Goal: Task Accomplishment & Management: Manage account settings

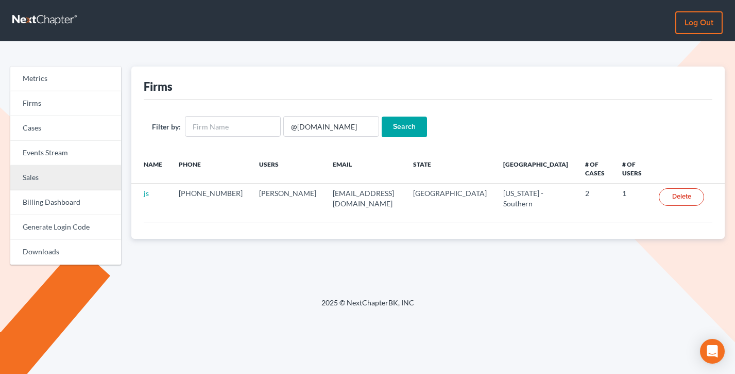
click at [46, 175] on link "Sales" at bounding box center [65, 177] width 111 height 25
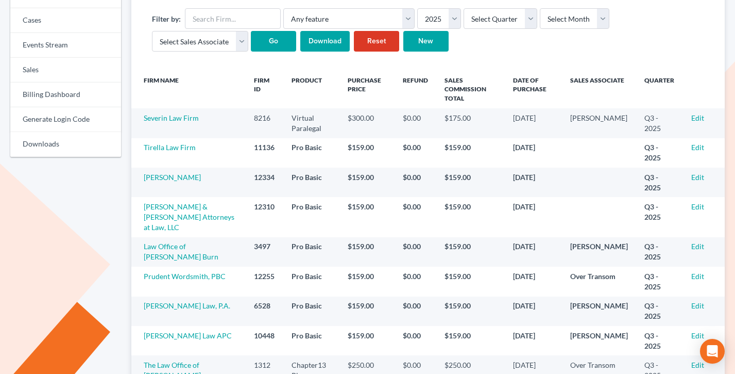
scroll to position [109, 0]
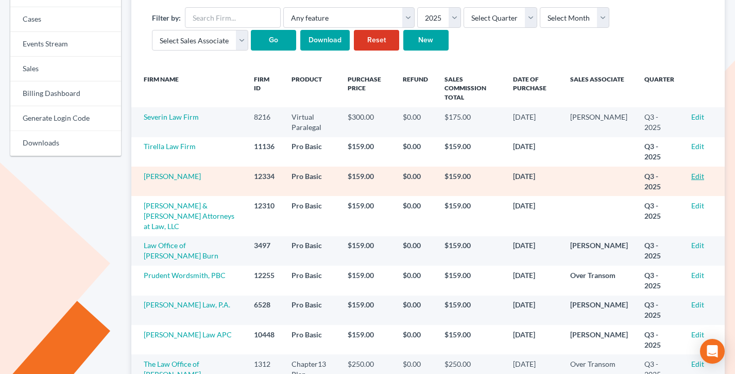
click at [699, 172] on link "Edit" at bounding box center [698, 176] width 13 height 9
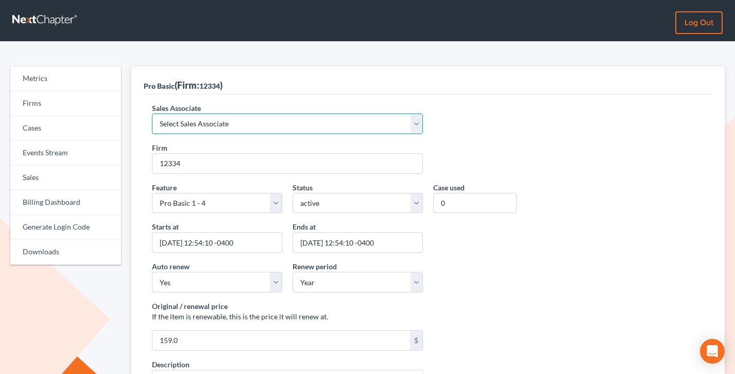
click at [219, 114] on select "Select Sales Associate Alex Seymour Over Transom Tim Shadoan" at bounding box center [287, 123] width 271 height 21
select select "7676"
click at [152, 113] on select "Select Sales Associate Alex Seymour Over Transom Tim Shadoan" at bounding box center [287, 123] width 271 height 21
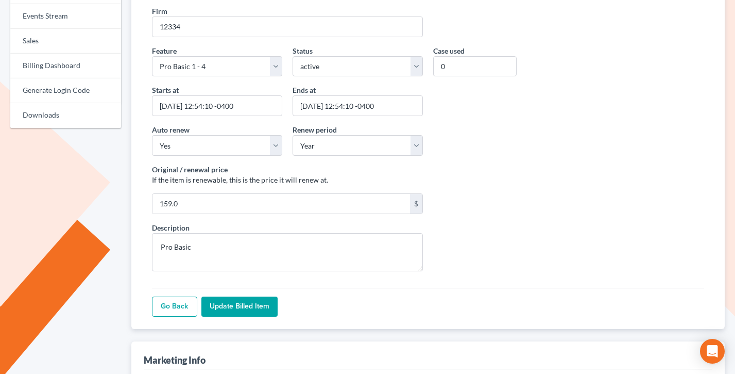
click at [241, 316] on input "Update Billed item" at bounding box center [240, 306] width 76 height 21
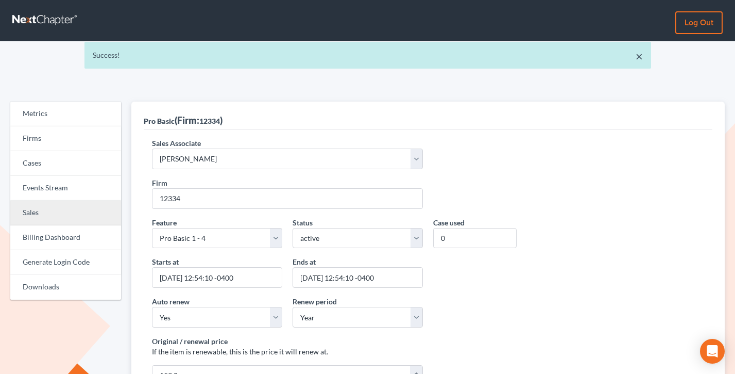
click at [46, 216] on link "Sales" at bounding box center [65, 212] width 111 height 25
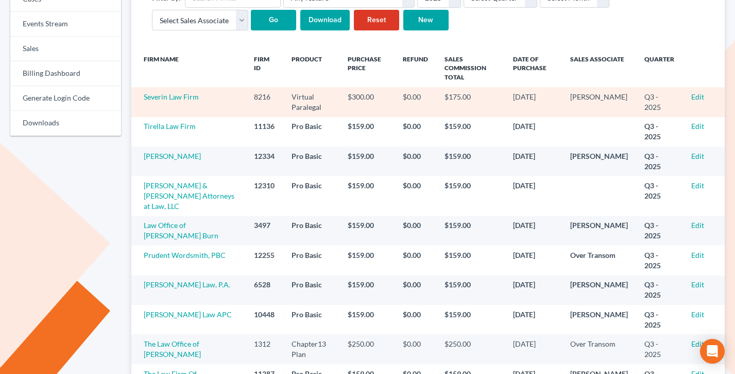
scroll to position [131, 0]
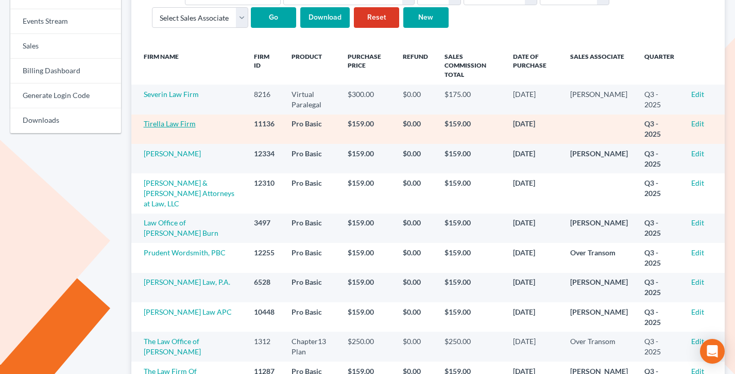
click at [173, 119] on link "Tirella Law Firm" at bounding box center [170, 123] width 52 height 9
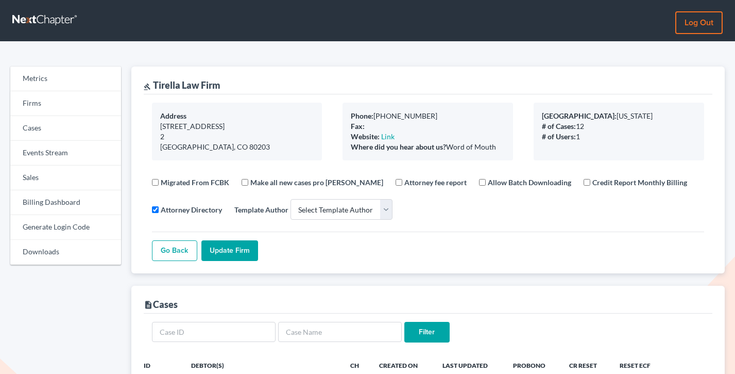
select select
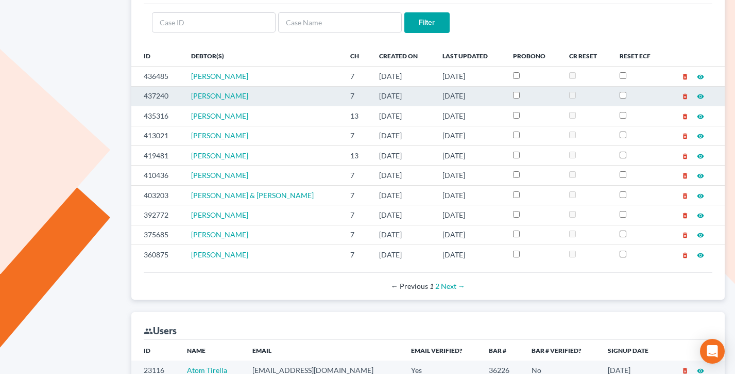
scroll to position [428, 0]
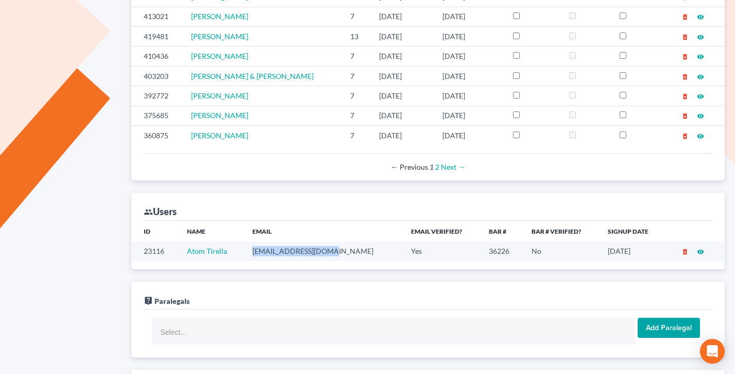
drag, startPoint x: 347, startPoint y: 250, endPoint x: 265, endPoint y: 251, distance: 81.9
click at [261, 251] on td "atomariola@gmail.com" at bounding box center [323, 250] width 159 height 19
copy td "atomariola@gmail.com"
click at [323, 248] on td "atomariola@gmail.com" at bounding box center [323, 250] width 159 height 19
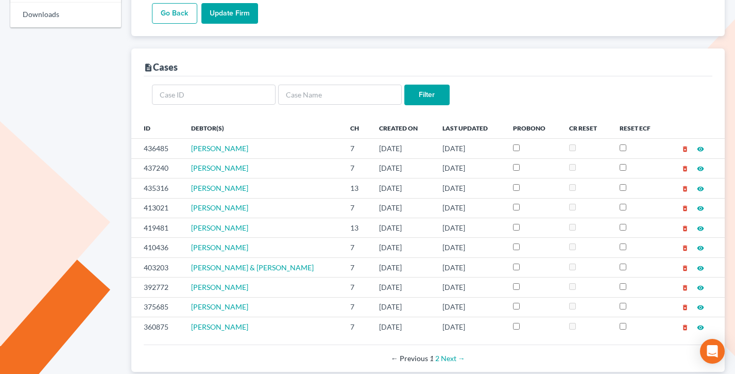
scroll to position [0, 0]
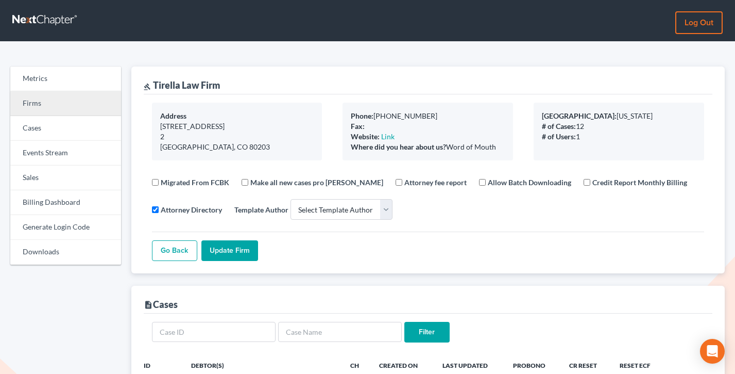
click at [33, 93] on link "Firms" at bounding box center [65, 103] width 111 height 25
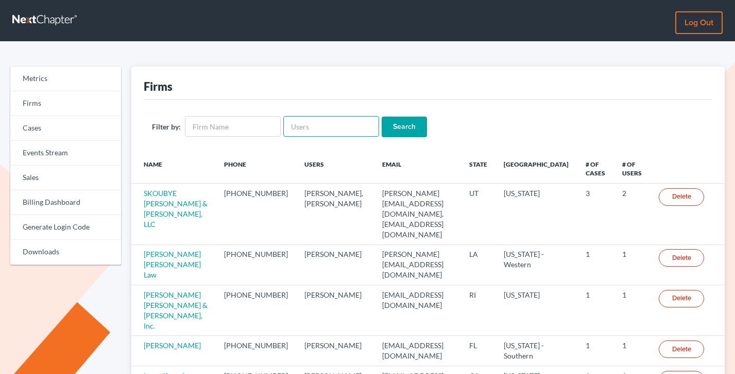
click at [299, 125] on input "text" at bounding box center [331, 126] width 96 height 21
paste input "@[DOMAIN_NAME]"
type input "@[DOMAIN_NAME]"
click at [382, 116] on input "Search" at bounding box center [404, 126] width 45 height 21
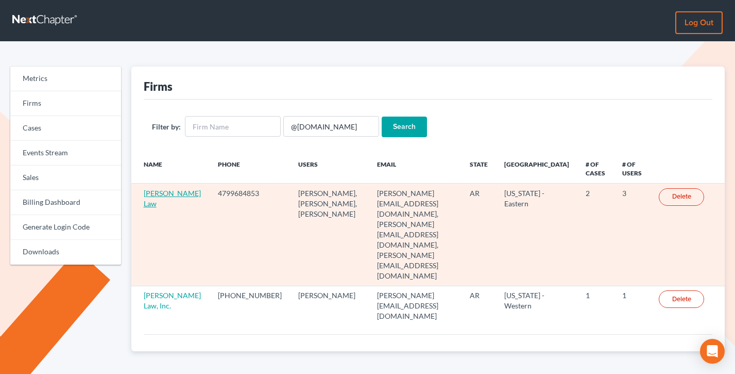
click at [148, 207] on link "Carol Collins Law" at bounding box center [172, 198] width 57 height 19
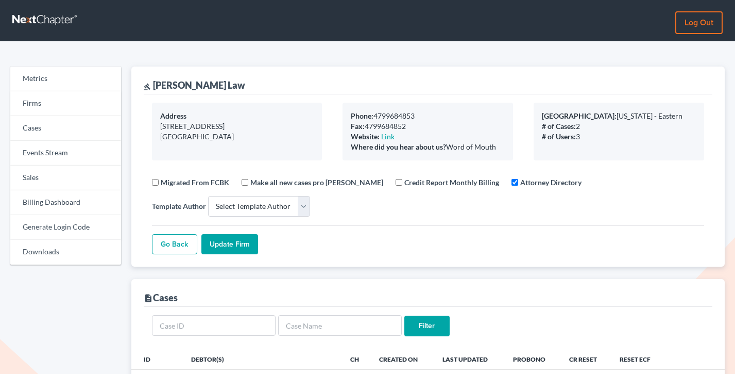
select select
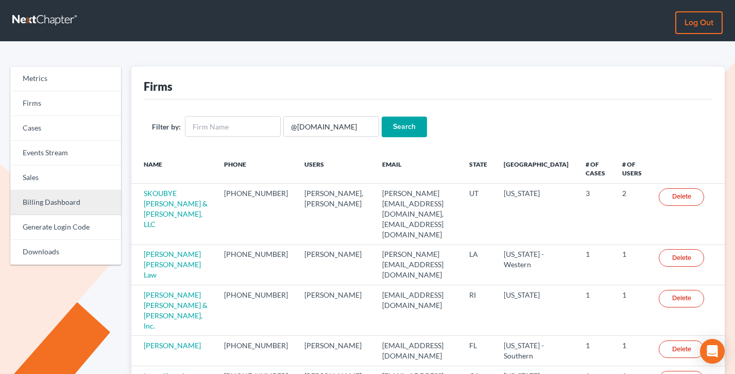
click at [51, 194] on link "Billing Dashboard" at bounding box center [65, 202] width 111 height 25
click at [52, 190] on link "Billing Dashboard" at bounding box center [65, 202] width 111 height 25
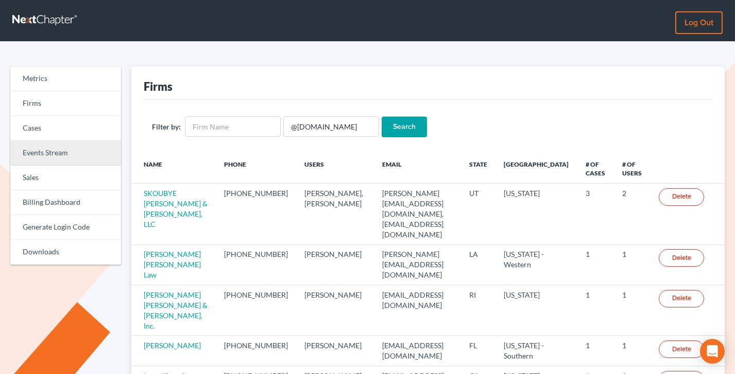
click at [71, 162] on link "Events Stream" at bounding box center [65, 153] width 111 height 25
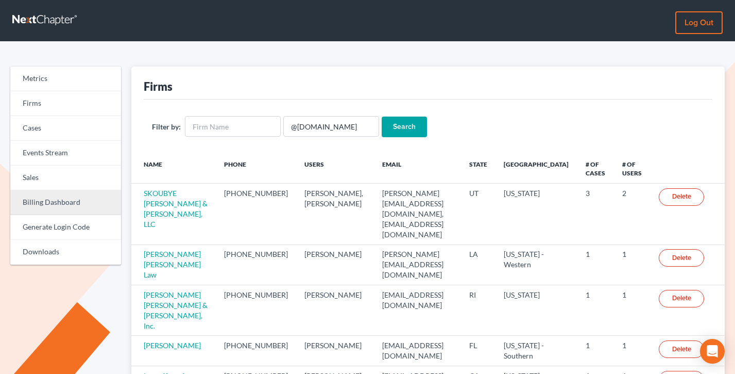
click at [46, 195] on link "Billing Dashboard" at bounding box center [65, 202] width 111 height 25
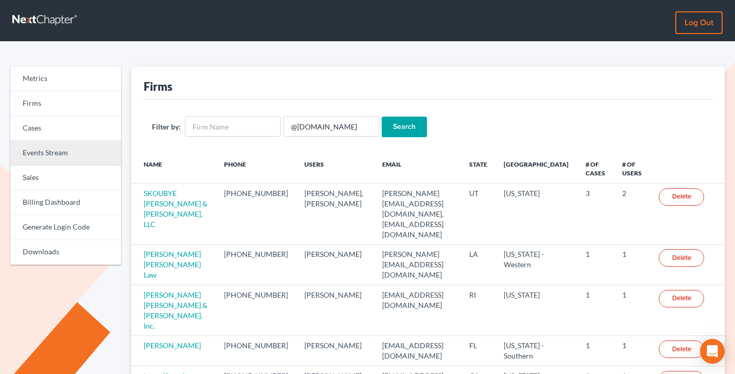
click at [57, 163] on link "Events Stream" at bounding box center [65, 153] width 111 height 25
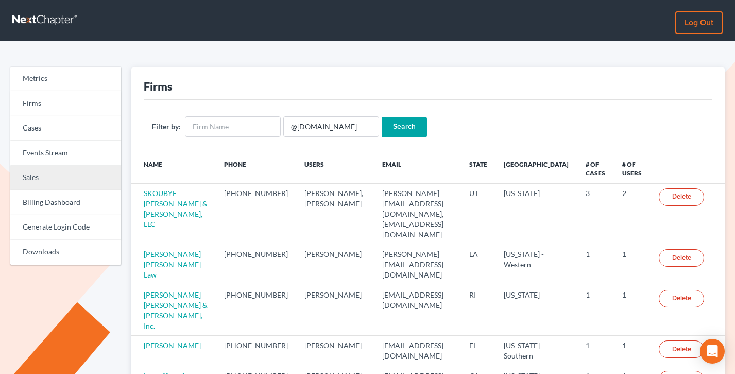
click at [54, 177] on link "Sales" at bounding box center [65, 177] width 111 height 25
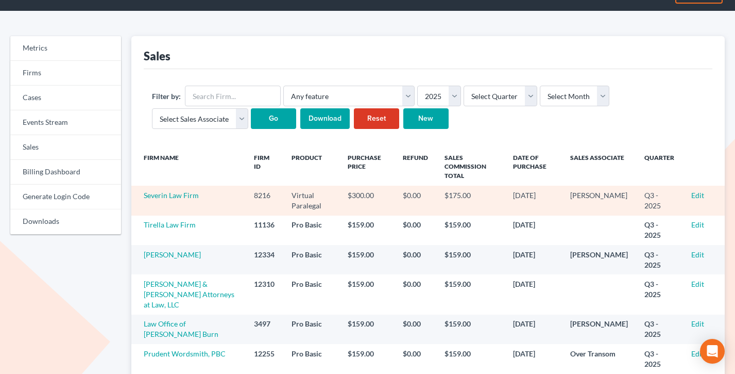
scroll to position [72, 0]
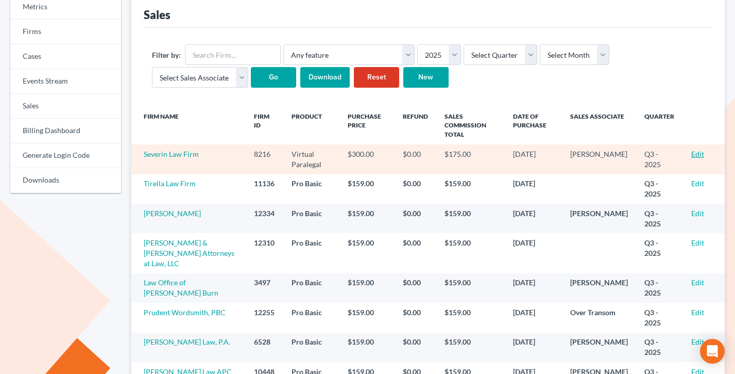
click at [695, 149] on link "Edit" at bounding box center [698, 153] width 13 height 9
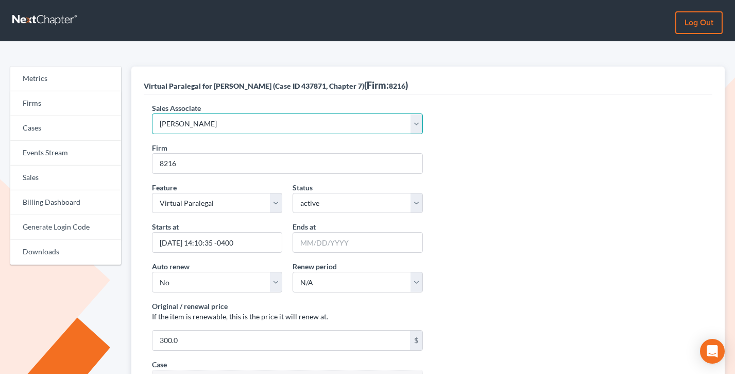
click at [272, 131] on select "Select Sales Associate Alex Seymour Over Transom Tim Shadoan" at bounding box center [287, 123] width 271 height 21
select select "10275"
click at [152, 113] on select "Select Sales Associate Alex Seymour Over Transom Tim Shadoan" at bounding box center [287, 123] width 271 height 21
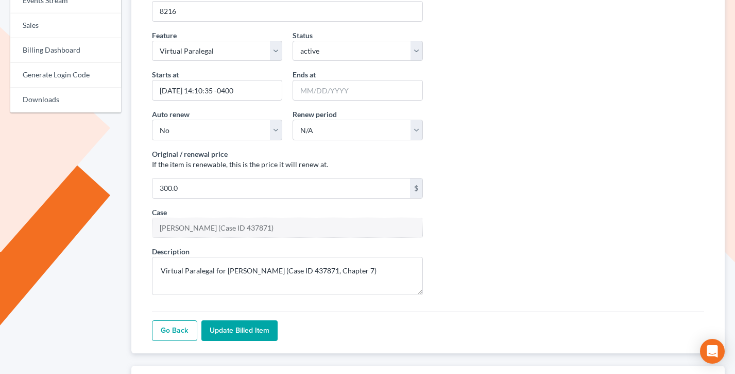
click at [248, 331] on input "Update Billed item" at bounding box center [240, 330] width 76 height 21
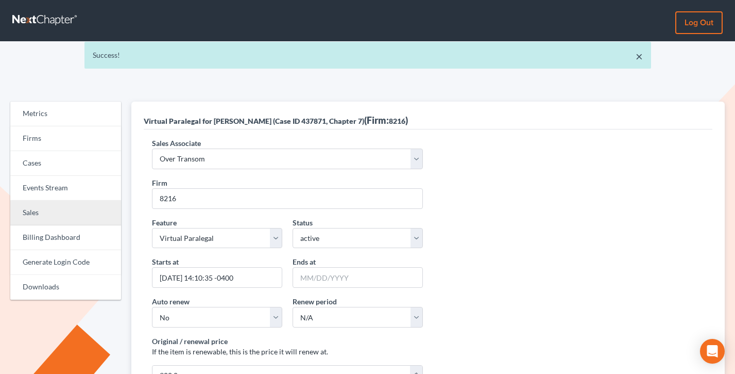
click at [65, 214] on link "Sales" at bounding box center [65, 212] width 111 height 25
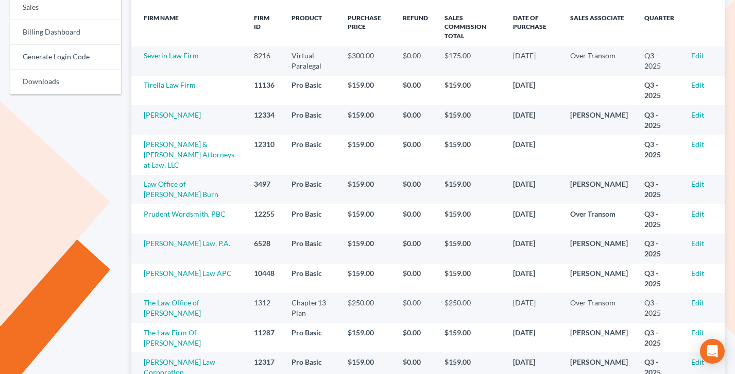
scroll to position [172, 0]
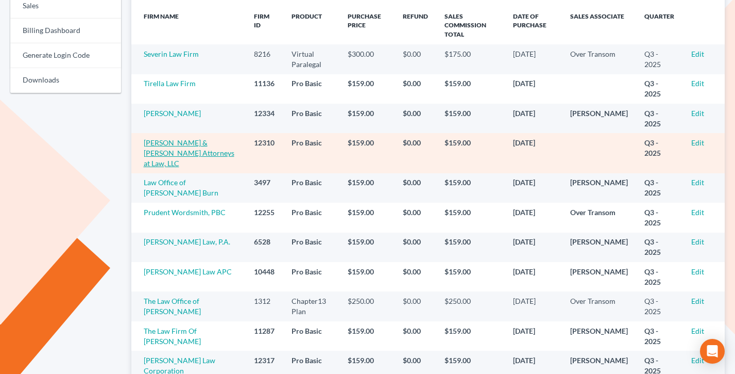
click at [179, 141] on link "O'Kelley & Sorohan Attorneys at Law, LLC" at bounding box center [189, 152] width 91 height 29
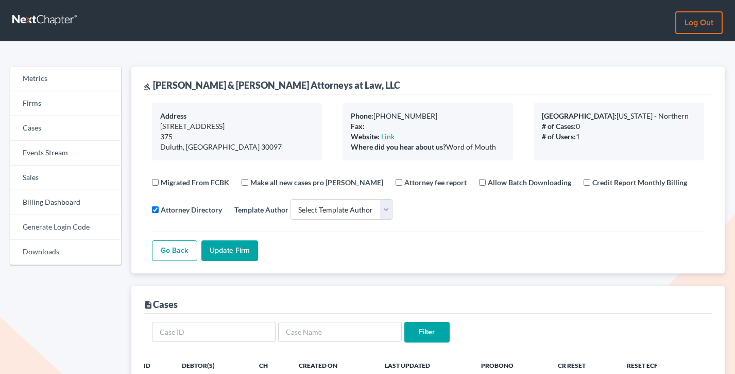
select select
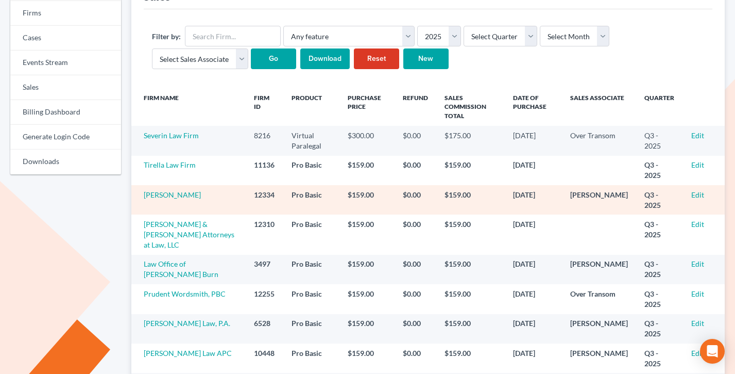
scroll to position [69, 0]
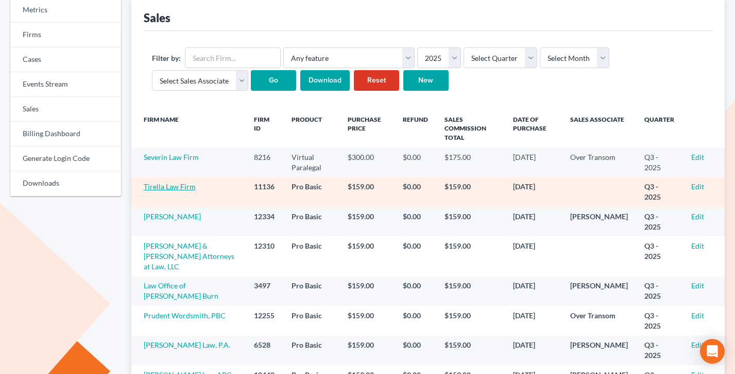
click at [170, 182] on link "Tirella Law Firm" at bounding box center [170, 186] width 52 height 9
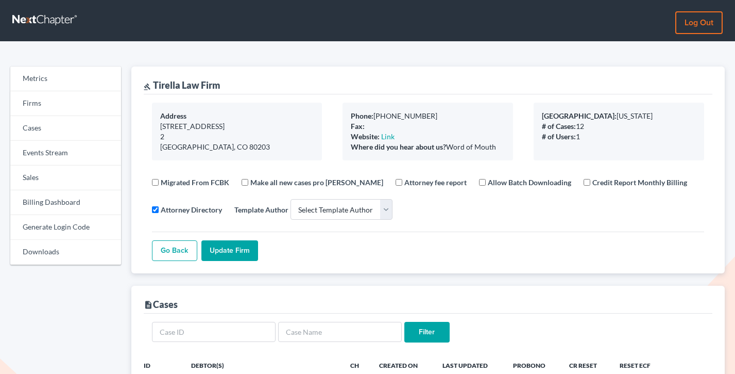
select select
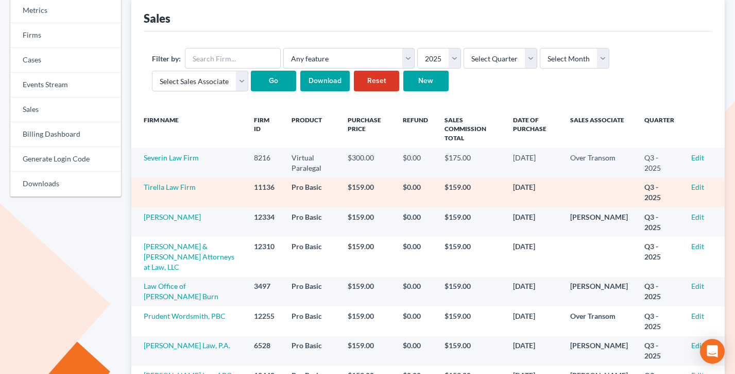
scroll to position [68, 0]
click at [697, 183] on link "Edit" at bounding box center [698, 187] width 13 height 9
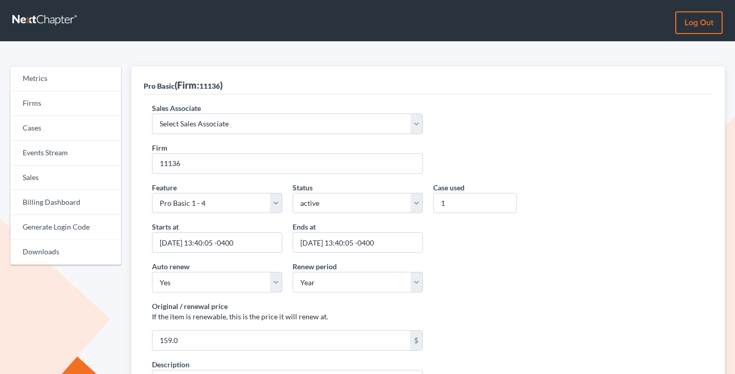
click at [195, 113] on label "Sales Associate" at bounding box center [176, 108] width 49 height 11
click at [195, 113] on select "Select Sales Associate Alex Seymour Over Transom Tim Shadoan" at bounding box center [287, 123] width 271 height 21
click at [203, 122] on select "Select Sales Associate Alex Seymour Over Transom Tim Shadoan" at bounding box center [287, 123] width 271 height 21
select select "7676"
click at [152, 113] on select "Select Sales Associate Alex Seymour Over Transom Tim Shadoan" at bounding box center [287, 123] width 271 height 21
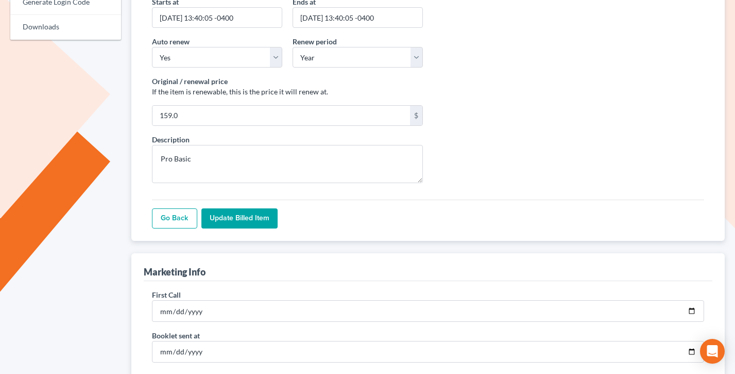
click at [242, 224] on input "Update Billed item" at bounding box center [240, 218] width 76 height 21
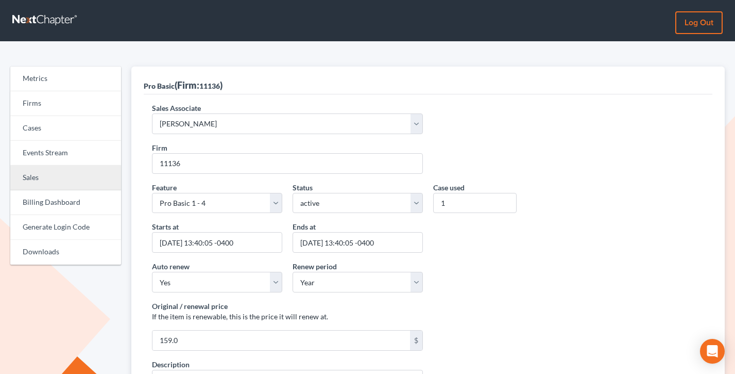
click at [36, 185] on link "Sales" at bounding box center [65, 177] width 111 height 25
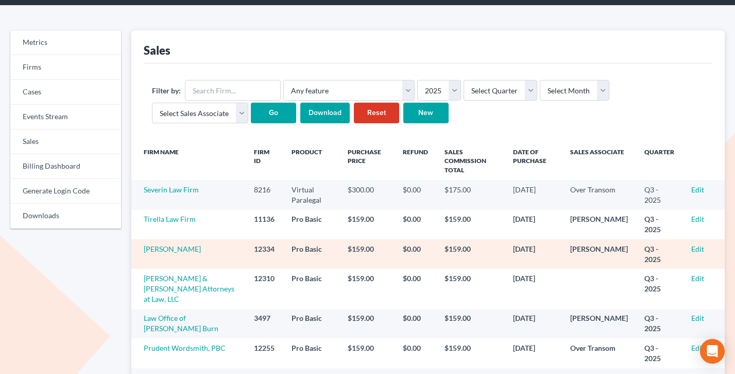
scroll to position [37, 0]
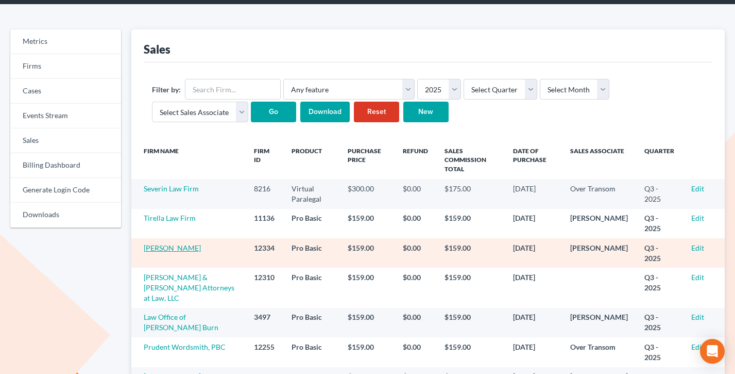
click at [179, 243] on link "[PERSON_NAME]" at bounding box center [172, 247] width 57 height 9
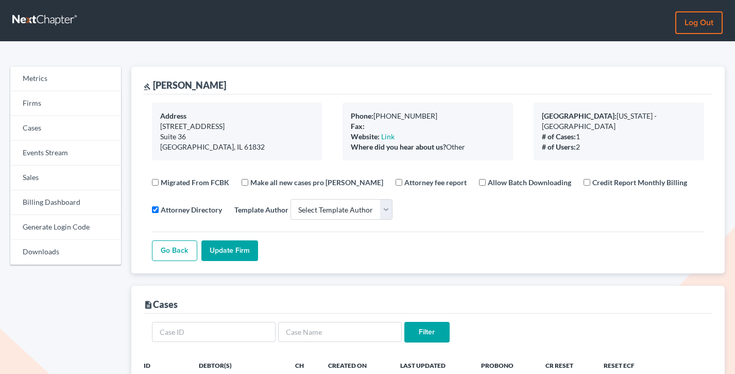
select select
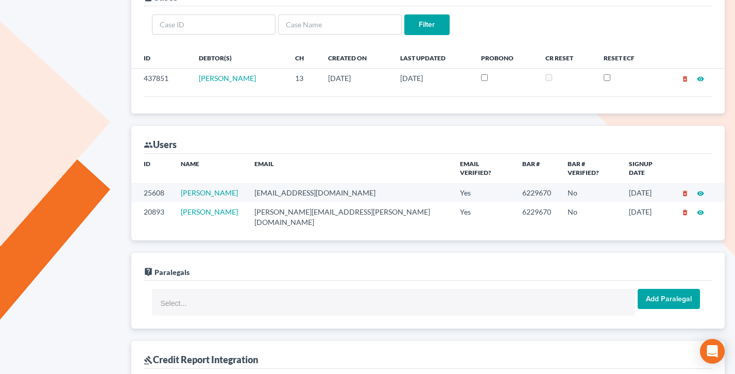
scroll to position [341, 0]
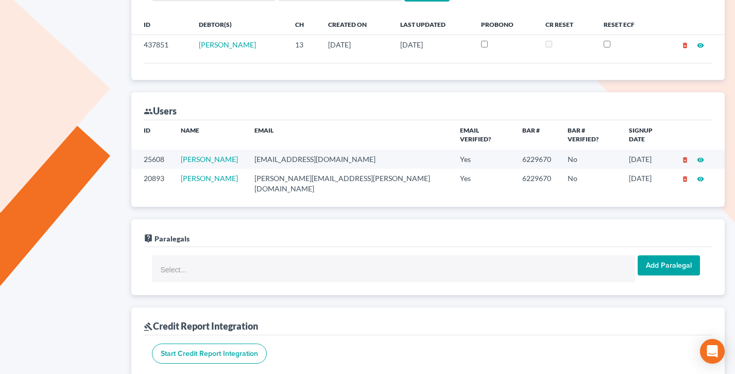
click at [316, 150] on td "[EMAIL_ADDRESS][DOMAIN_NAME]" at bounding box center [349, 158] width 206 height 19
copy td "[EMAIL_ADDRESS][DOMAIN_NAME]"
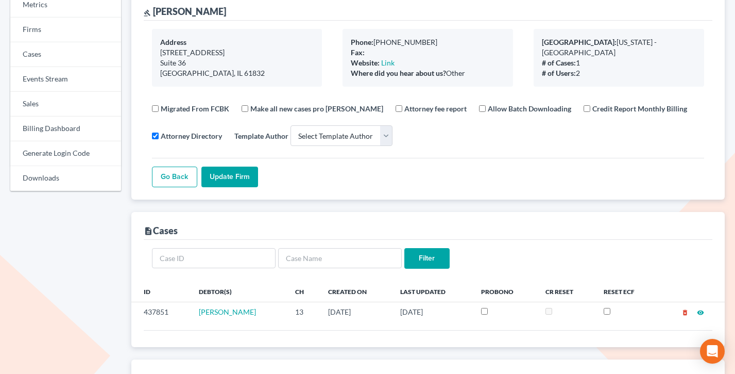
scroll to position [0, 0]
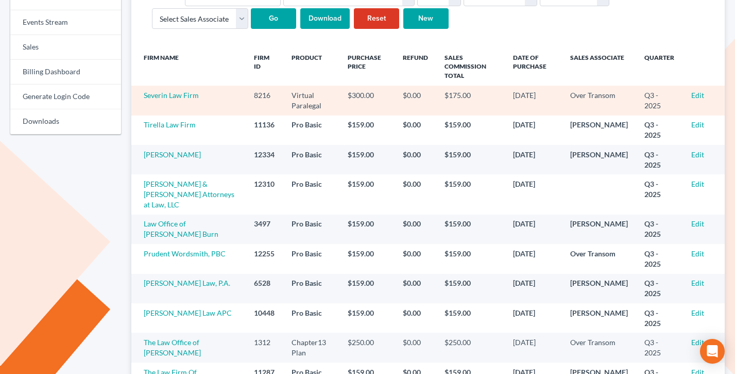
scroll to position [133, 0]
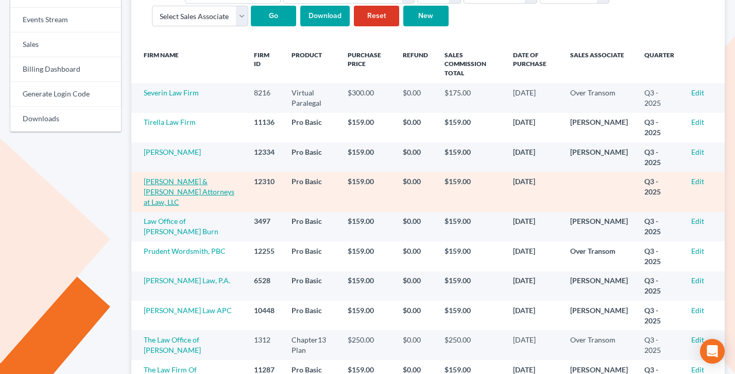
click at [182, 179] on link "O'Kelley & Sorohan Attorneys at Law, LLC" at bounding box center [189, 191] width 91 height 29
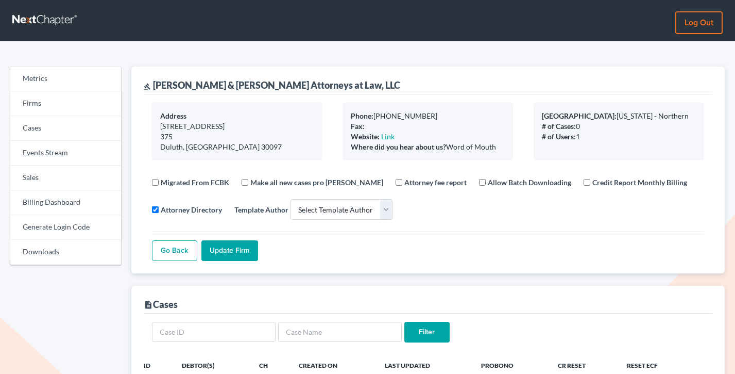
select select
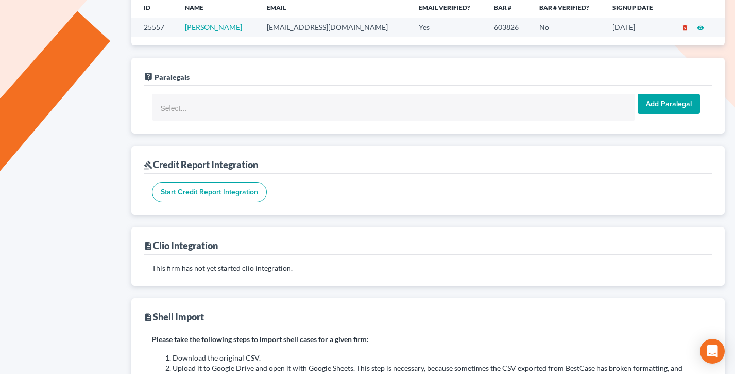
scroll to position [278, 0]
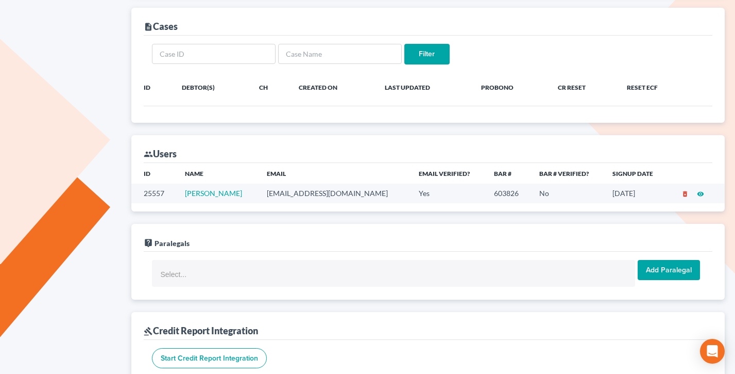
click at [332, 190] on td "drichards@oslawllc.com" at bounding box center [335, 192] width 153 height 19
copy td "drichards@oslawllc.com"
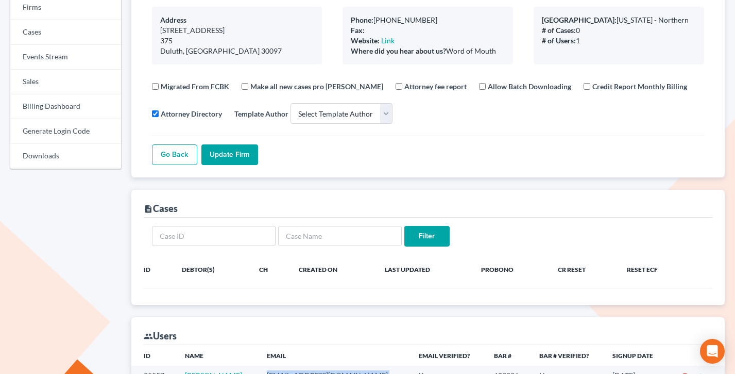
scroll to position [0, 0]
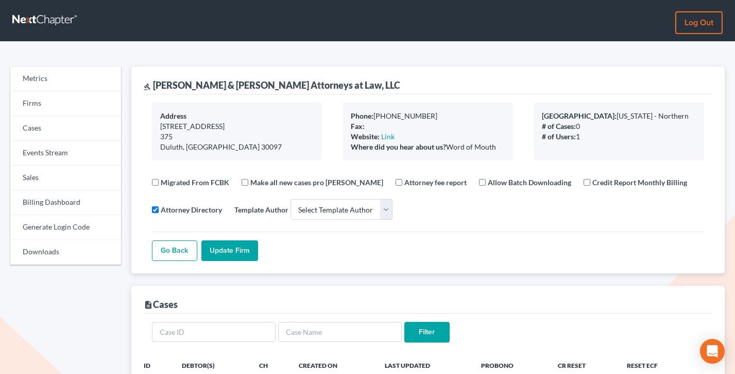
click at [249, 82] on div "gavel O'Kelley & Sorohan Attorneys at Law, LLC" at bounding box center [272, 85] width 257 height 12
click at [345, 86] on div "gavel O'Kelley & Sorohan Attorneys at Law, LLC" at bounding box center [428, 80] width 569 height 28
drag, startPoint x: 290, startPoint y: 87, endPoint x: 152, endPoint y: 89, distance: 137.6
click at [153, 90] on div "gavel O'Kelley & Sorohan Attorneys at Law, LLC" at bounding box center [428, 80] width 569 height 28
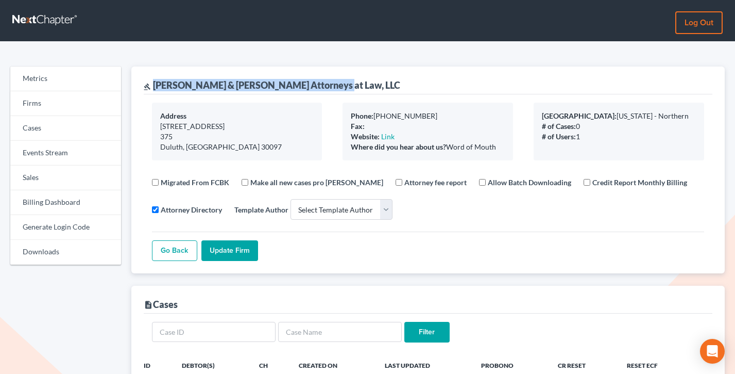
copy div "O'Kelley & Sorohan Attorneys at Law, LLC"
click at [39, 106] on link "Firms" at bounding box center [65, 103] width 111 height 25
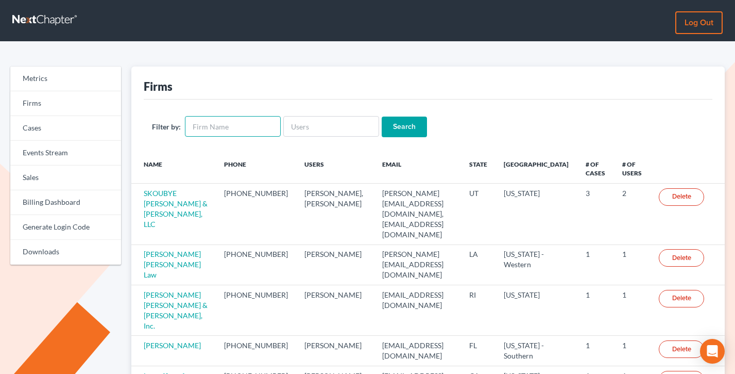
click at [248, 125] on input "text" at bounding box center [233, 126] width 96 height 21
paste input "[PERSON_NAME] & [PERSON_NAME] PLLC"
type input "[PERSON_NAME] & [PERSON_NAME] PLLC"
click at [382, 116] on input "Search" at bounding box center [404, 126] width 45 height 21
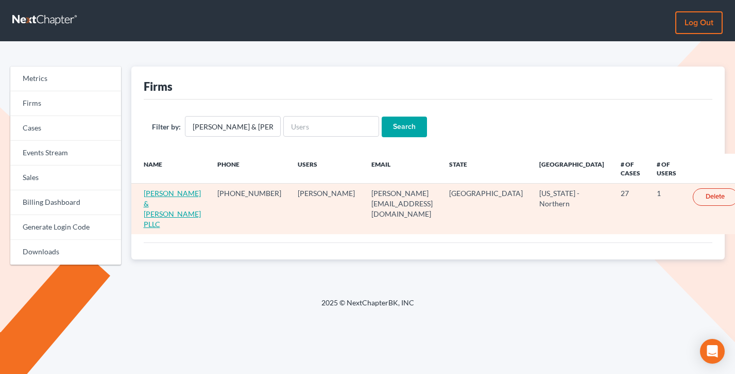
click at [169, 189] on link "White Hanna & Boyd PLLC" at bounding box center [172, 209] width 57 height 40
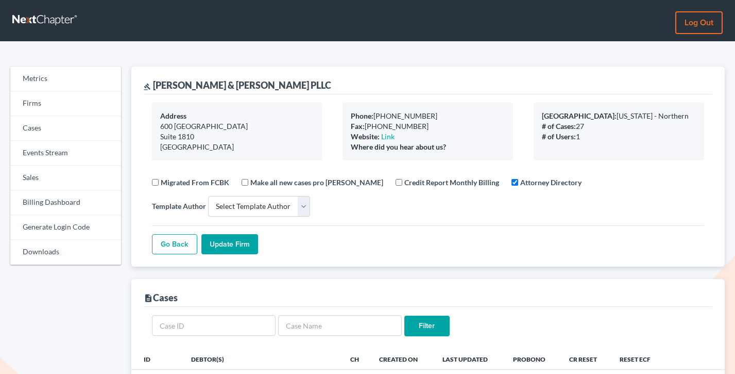
select select
click at [64, 206] on link "Billing Dashboard" at bounding box center [65, 202] width 111 height 25
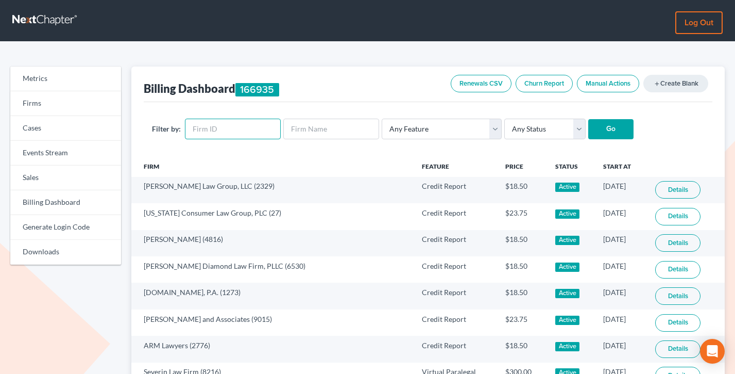
click at [228, 133] on input "text" at bounding box center [233, 129] width 96 height 21
paste input "431"
type input "431"
click at [589, 119] on input "Go" at bounding box center [611, 129] width 45 height 21
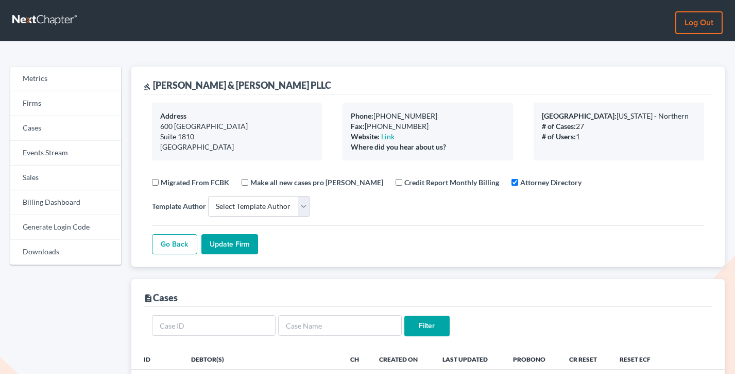
select select
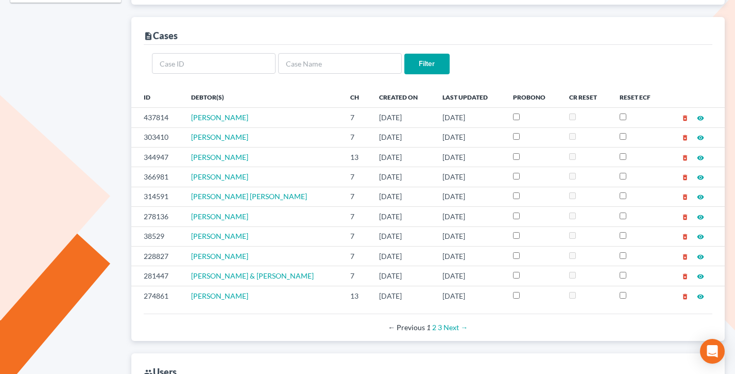
scroll to position [405, 0]
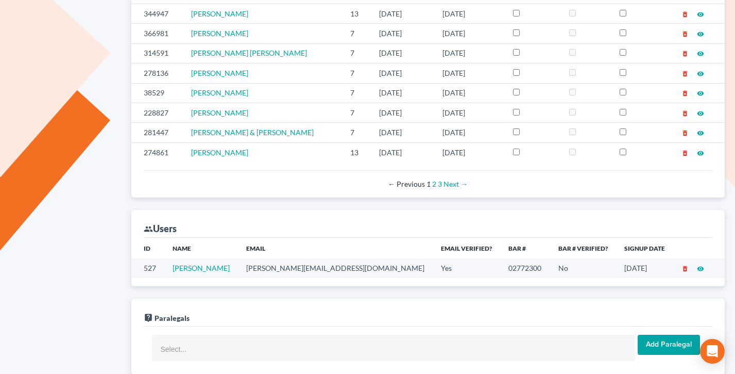
click at [278, 268] on td "tom@whblaw.org" at bounding box center [335, 267] width 195 height 19
click at [277, 268] on td "tom@whblaw.org" at bounding box center [335, 267] width 195 height 19
copy td "tom@whblaw.org"
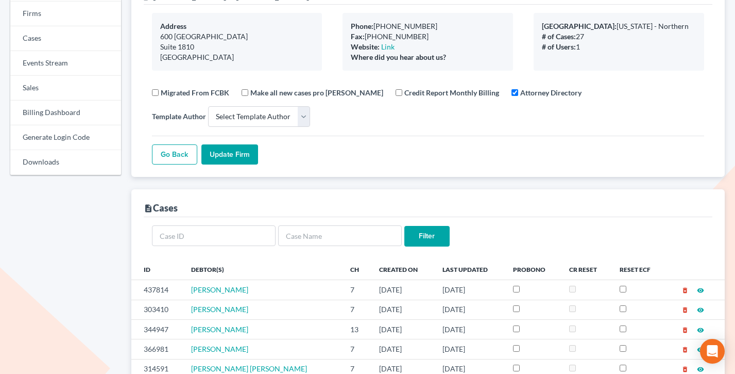
scroll to position [0, 0]
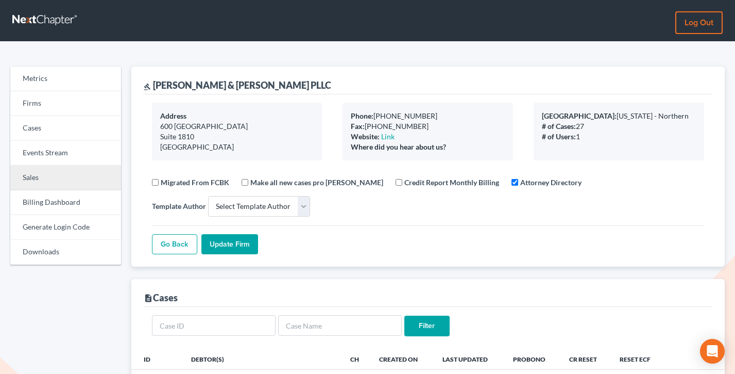
click at [27, 178] on link "Sales" at bounding box center [65, 177] width 111 height 25
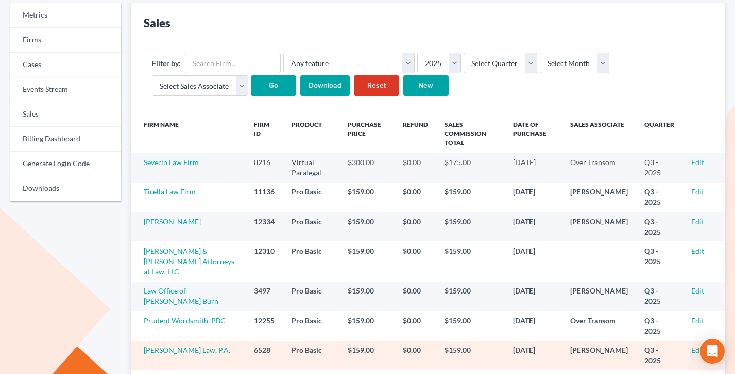
scroll to position [65, 0]
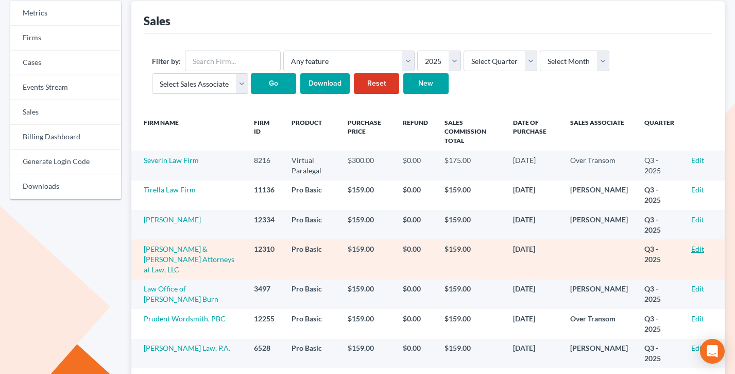
click at [699, 244] on link "Edit" at bounding box center [698, 248] width 13 height 9
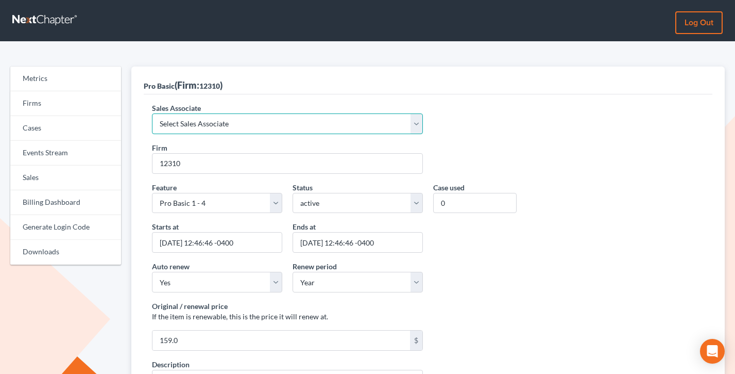
click at [212, 120] on select "Select Sales Associate [PERSON_NAME] Over Transom [PERSON_NAME]" at bounding box center [287, 123] width 271 height 21
select select "7676"
click at [152, 113] on select "Select Sales Associate [PERSON_NAME] Over Transom [PERSON_NAME]" at bounding box center [287, 123] width 271 height 21
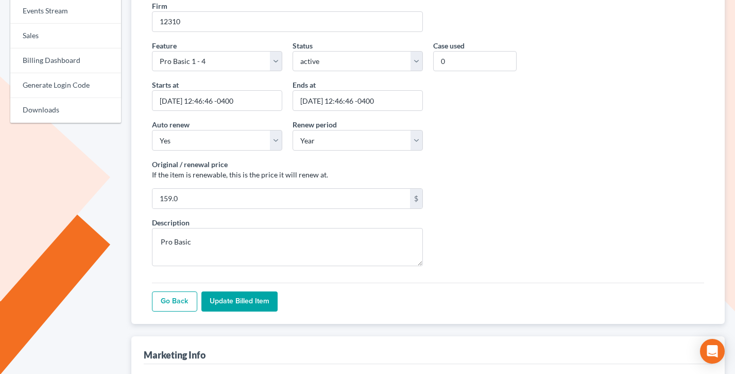
scroll to position [149, 0]
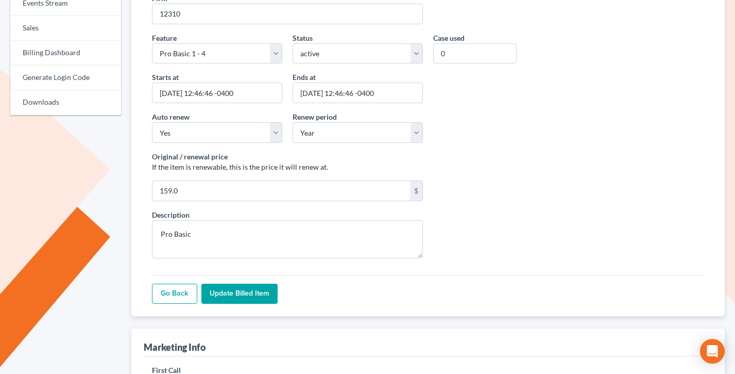
click at [239, 288] on input "Update Billed item" at bounding box center [240, 293] width 76 height 21
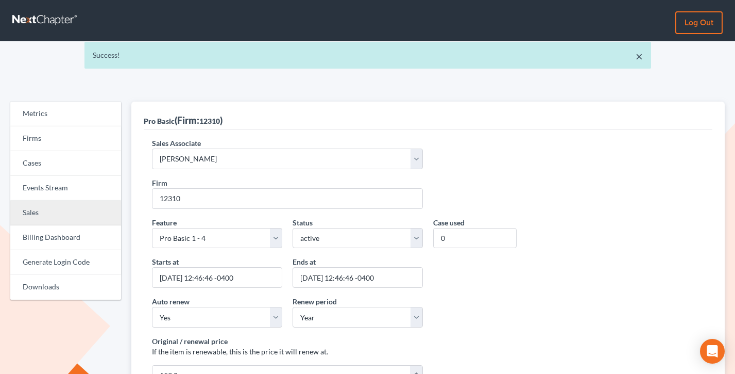
click at [45, 213] on link "Sales" at bounding box center [65, 212] width 111 height 25
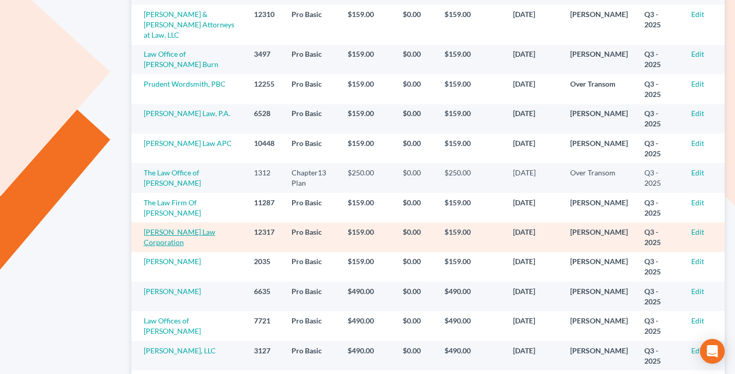
scroll to position [295, 0]
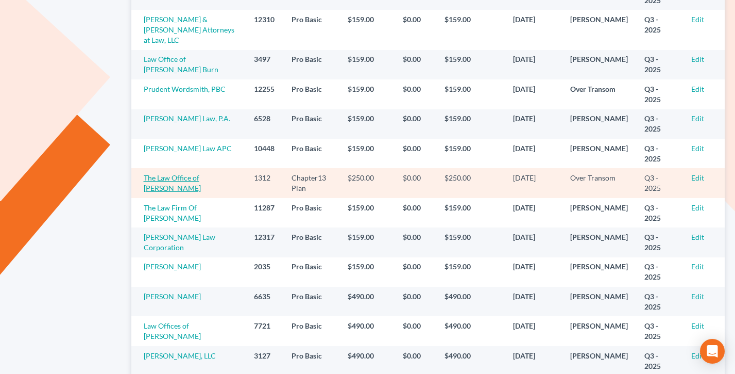
click at [198, 173] on link "The Law Office of [PERSON_NAME]" at bounding box center [172, 182] width 57 height 19
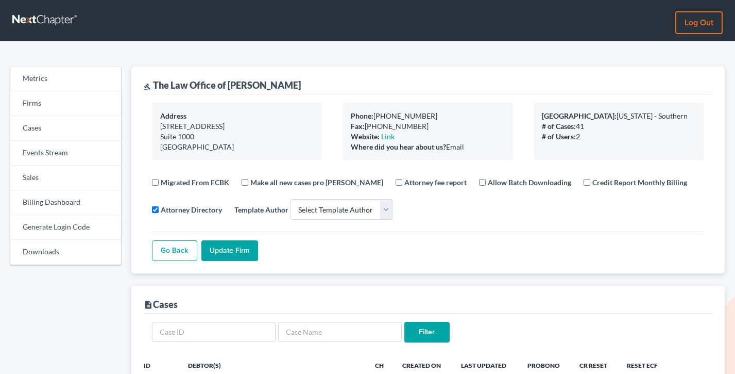
select select
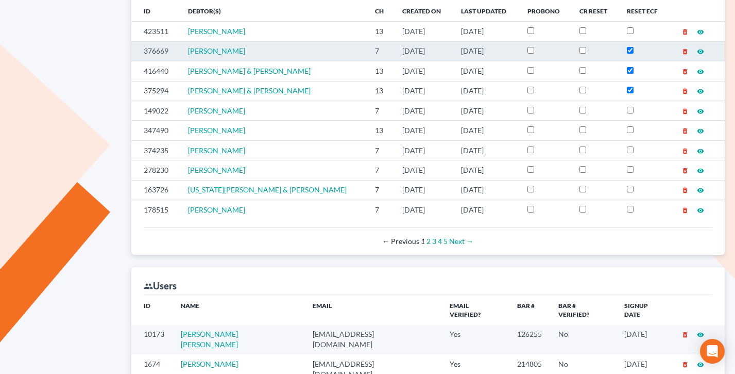
scroll to position [494, 0]
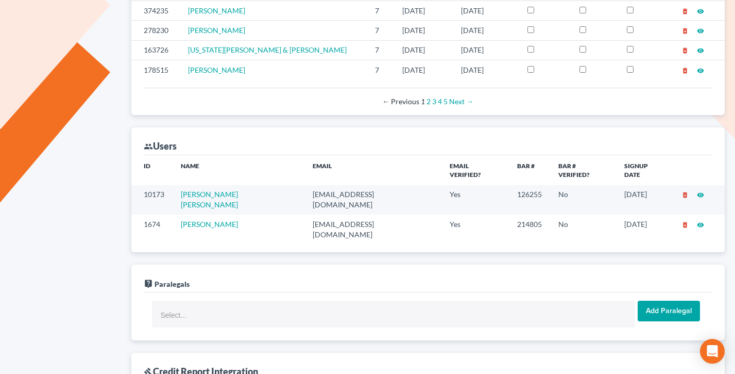
click at [343, 214] on td "[EMAIL_ADDRESS][DOMAIN_NAME]" at bounding box center [373, 228] width 137 height 29
click at [343, 214] on td "mat@mtorreslaw.com" at bounding box center [373, 228] width 137 height 29
copy td "mat@mtorreslaw.com"
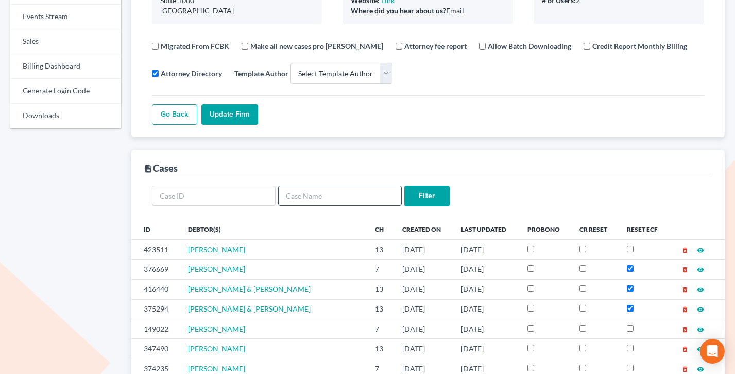
scroll to position [193, 0]
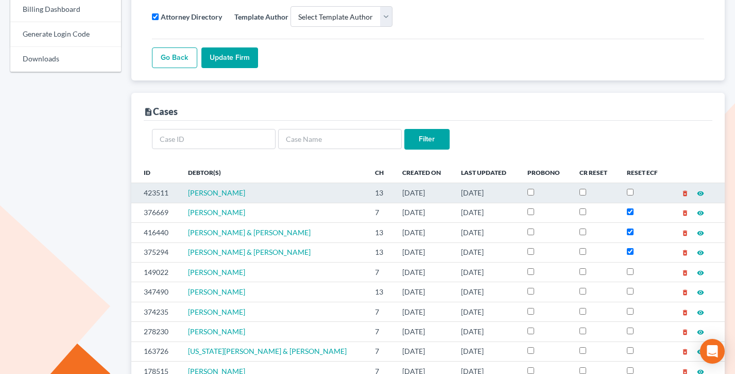
drag, startPoint x: 485, startPoint y: 190, endPoint x: 339, endPoint y: 190, distance: 146.4
click at [339, 190] on tr "423511 Lizett Fernandez 13 06/17/2025 09/17/2025 delete_forever visibility" at bounding box center [428, 193] width 594 height 20
click at [367, 190] on td "13" at bounding box center [380, 193] width 27 height 20
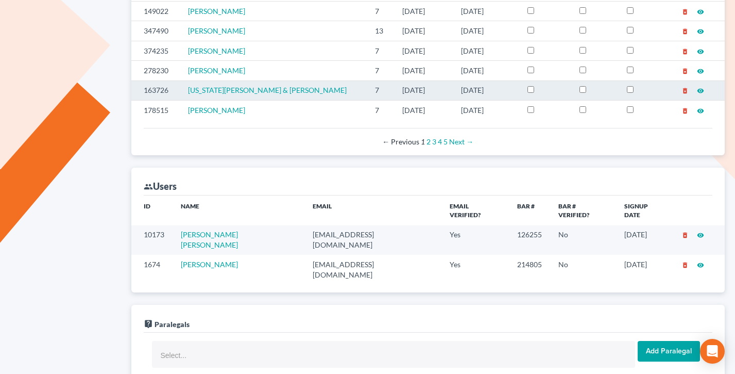
scroll to position [460, 0]
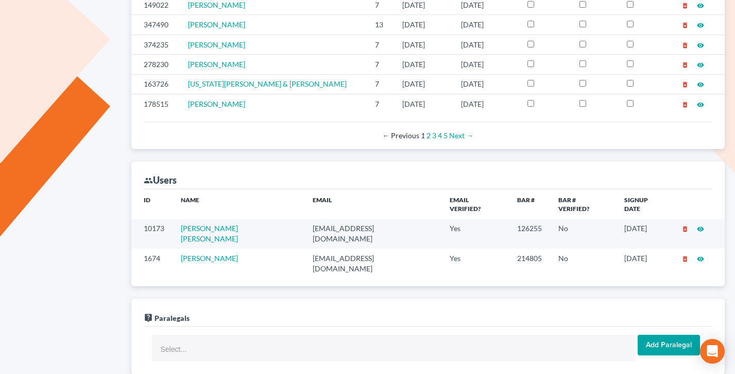
click at [336, 248] on td "mat@mtorreslaw.com" at bounding box center [373, 262] width 137 height 29
copy td "mat@mtorreslaw.com"
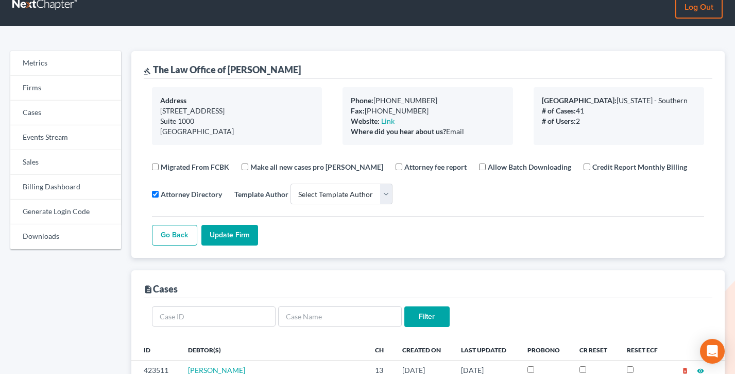
scroll to position [0, 0]
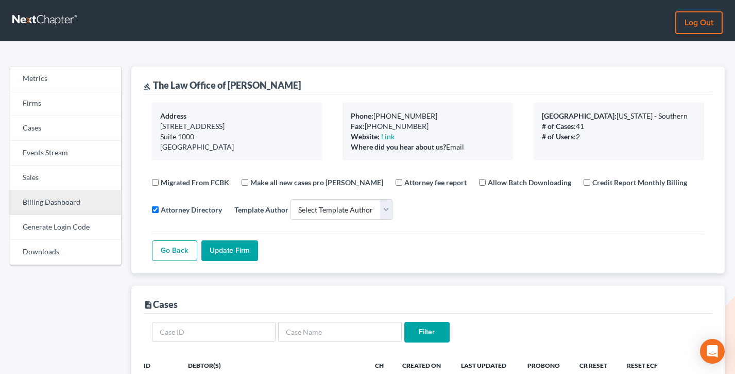
click at [65, 205] on link "Billing Dashboard" at bounding box center [65, 202] width 111 height 25
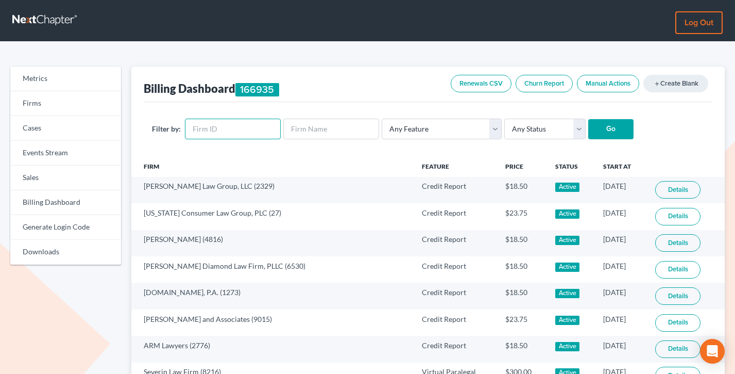
click at [219, 124] on input "text" at bounding box center [233, 129] width 96 height 21
paste input "1312"
type input "1312"
click at [589, 119] on input "Go" at bounding box center [611, 129] width 45 height 21
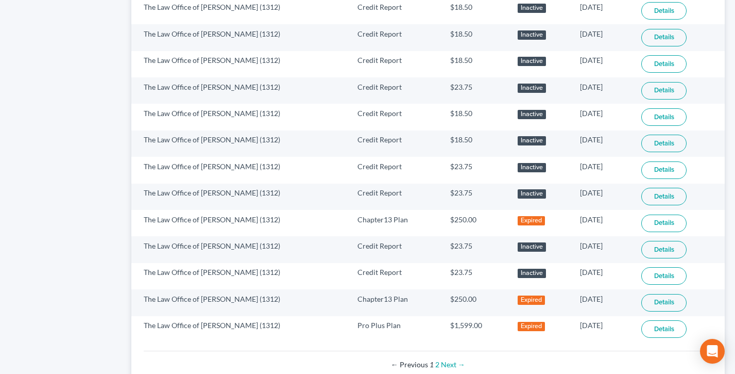
scroll to position [677, 0]
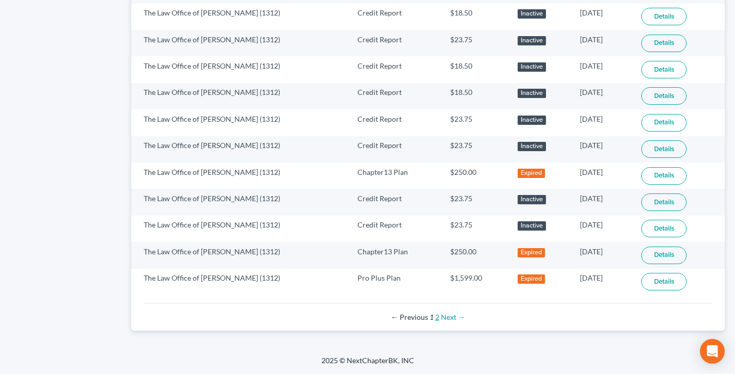
click at [437, 320] on link "2" at bounding box center [437, 316] width 4 height 9
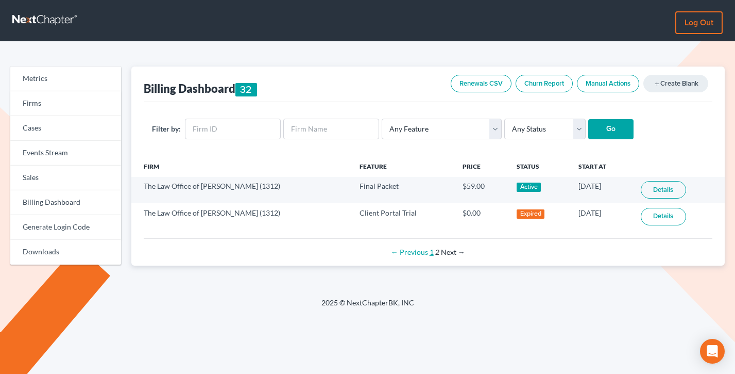
click at [431, 253] on link "1" at bounding box center [432, 251] width 4 height 9
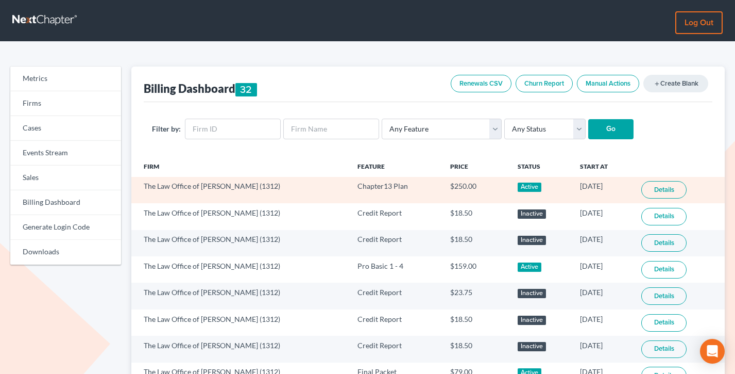
click at [666, 194] on link "Details" at bounding box center [664, 190] width 45 height 18
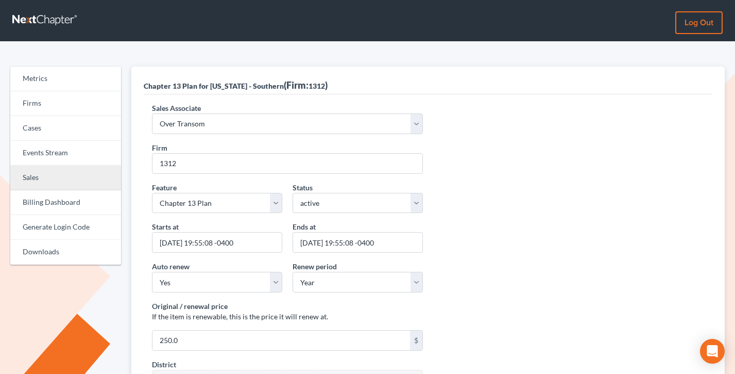
click at [47, 186] on link "Sales" at bounding box center [65, 177] width 111 height 25
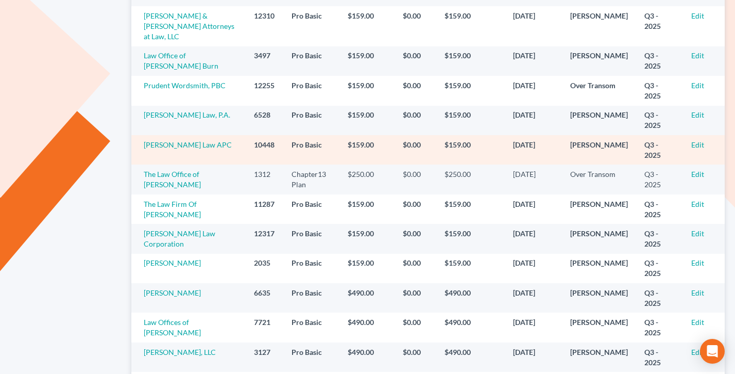
scroll to position [300, 0]
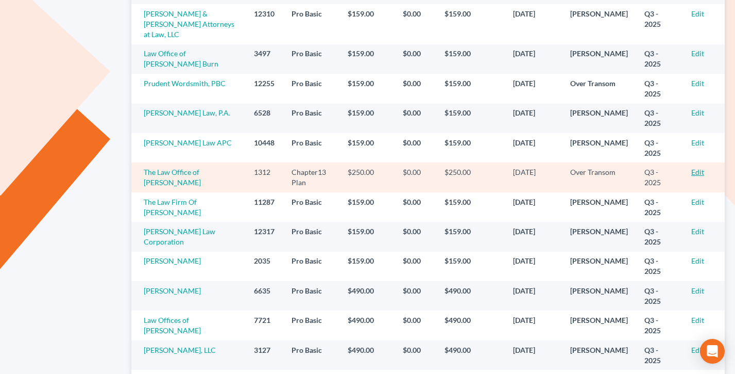
click at [699, 167] on link "Edit" at bounding box center [698, 171] width 13 height 9
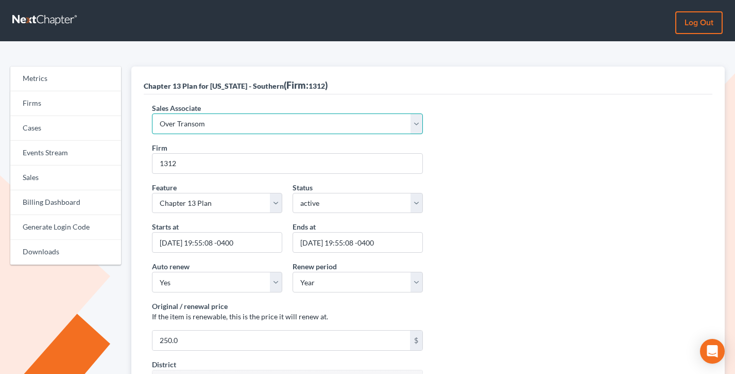
click at [217, 126] on select "Select Sales Associate [PERSON_NAME] Over Transom [PERSON_NAME]" at bounding box center [287, 123] width 271 height 21
select select "7676"
click at [152, 113] on select "Select Sales Associate [PERSON_NAME] Over Transom [PERSON_NAME]" at bounding box center [287, 123] width 271 height 21
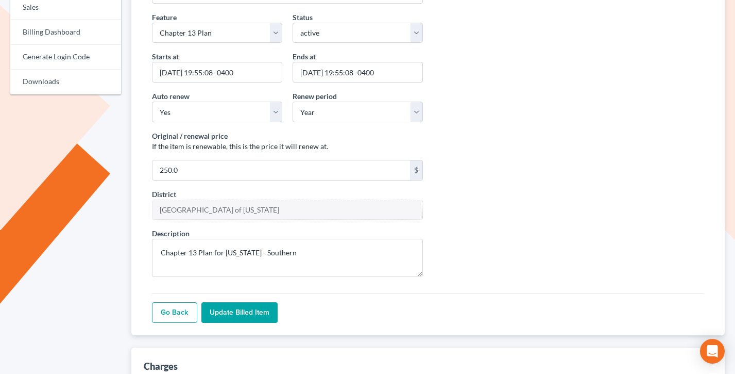
click at [253, 313] on input "Update Billed item" at bounding box center [240, 312] width 76 height 21
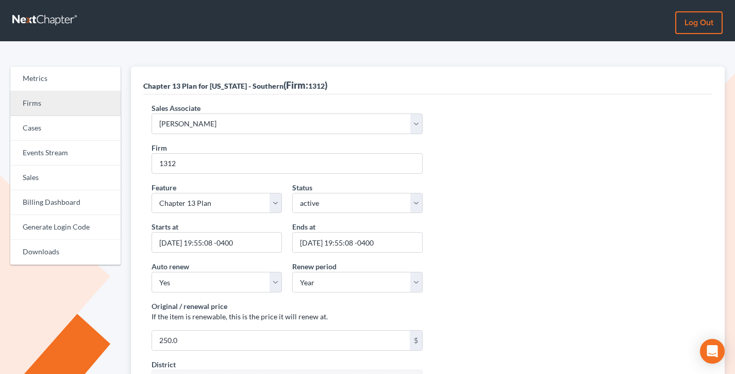
click at [36, 103] on link "Firms" at bounding box center [65, 103] width 110 height 25
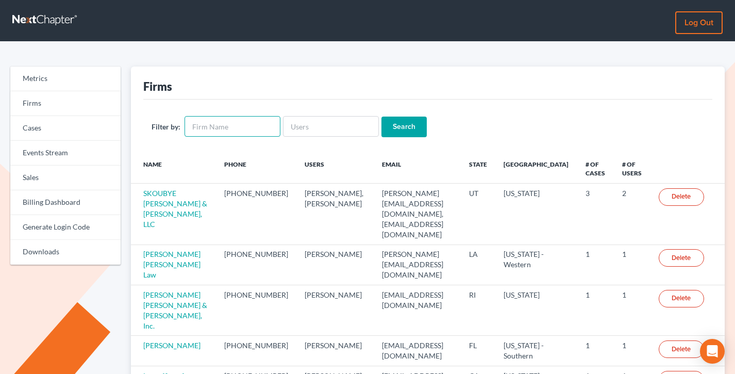
click at [234, 128] on input "text" at bounding box center [232, 126] width 96 height 21
paste input "Jeffrey L. Olson, Attorney at Law"
type input "Jeffrey L. Olson, Attorney at Law"
click at [381, 116] on input "Search" at bounding box center [403, 126] width 45 height 21
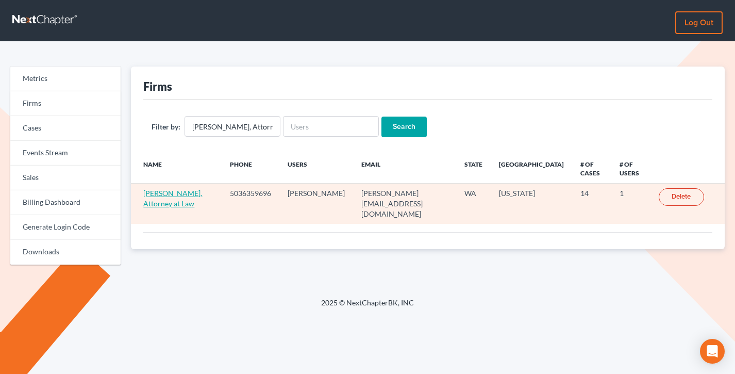
click at [161, 190] on link "[PERSON_NAME], Attorney at Law" at bounding box center [172, 198] width 59 height 19
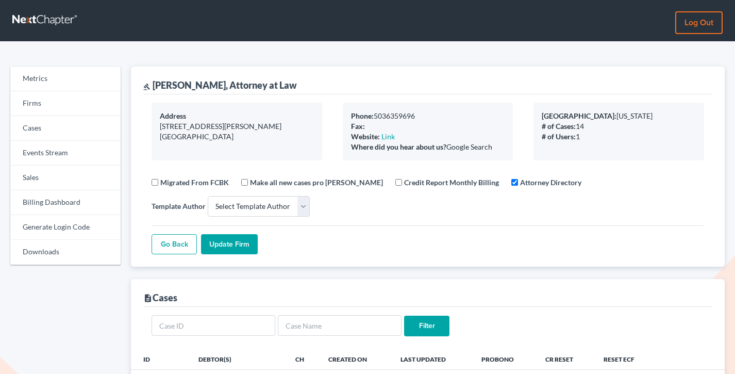
select select
click at [45, 200] on link "Billing Dashboard" at bounding box center [65, 202] width 110 height 25
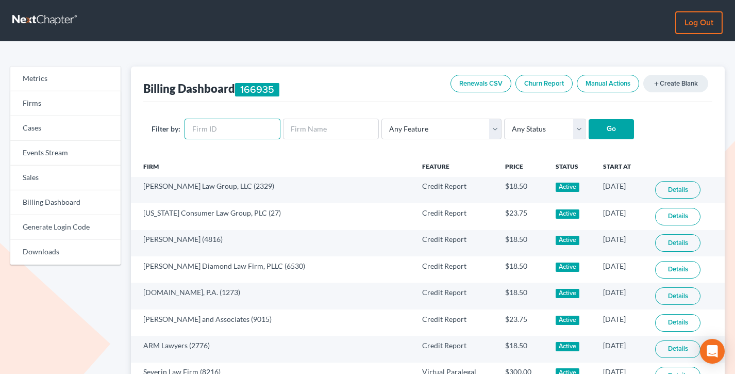
click at [233, 128] on input "text" at bounding box center [232, 129] width 96 height 21
paste input "4318"
type input "4318"
click at [589, 119] on input "Go" at bounding box center [611, 129] width 45 height 21
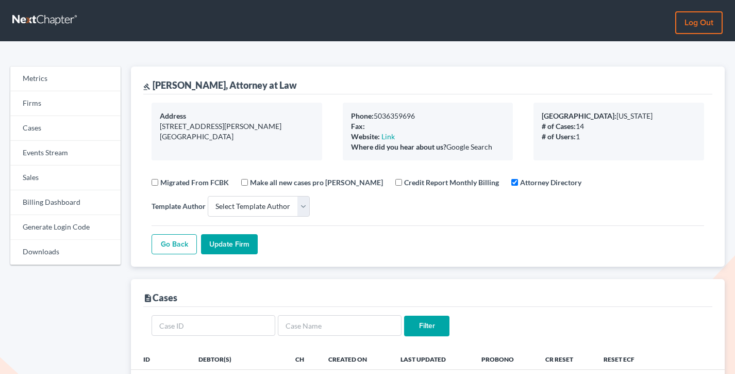
select select
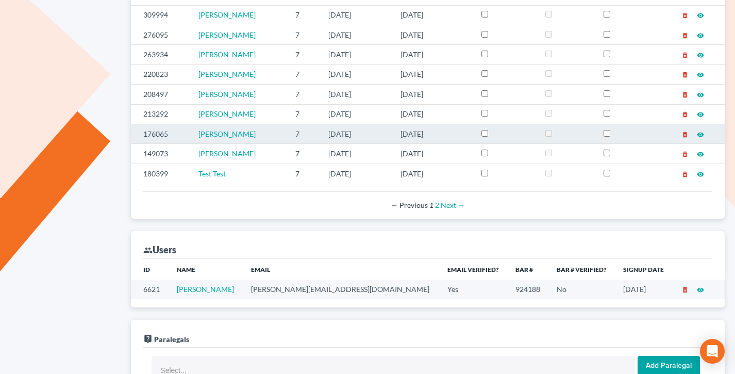
scroll to position [396, 0]
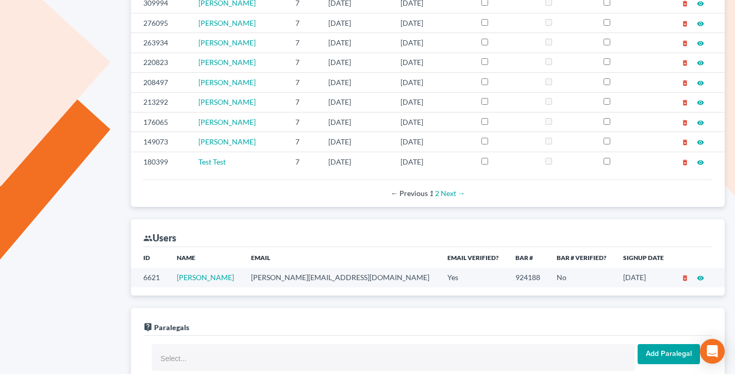
click at [303, 278] on td "[PERSON_NAME][EMAIL_ADDRESS][DOMAIN_NAME]" at bounding box center [341, 276] width 196 height 19
copy td "[PERSON_NAME][EMAIL_ADDRESS][DOMAIN_NAME]"
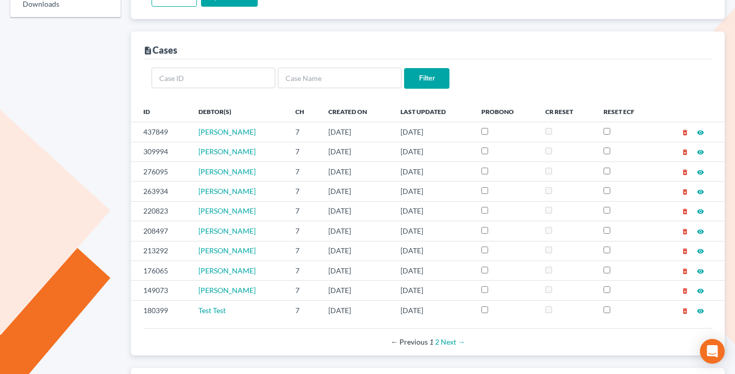
scroll to position [229, 0]
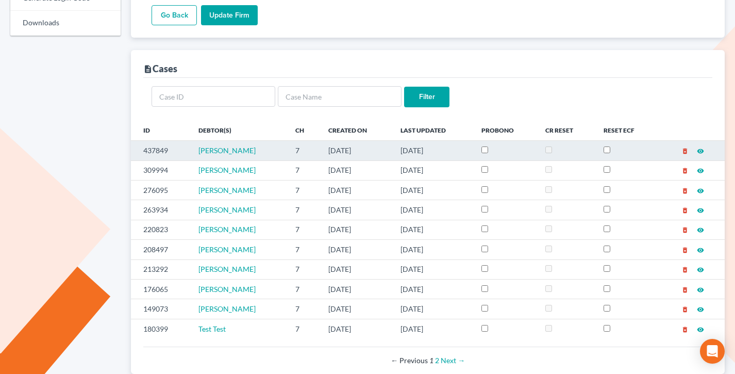
drag, startPoint x: 450, startPoint y: 173, endPoint x: 317, endPoint y: 154, distance: 134.8
click at [317, 154] on tbody "437849 Jordon Moore 7 09/18/2025 09/18/2025 delete_forever visibility 309994 Ka…" at bounding box center [428, 240] width 594 height 198
click at [316, 154] on td "7" at bounding box center [303, 151] width 33 height 20
drag, startPoint x: 454, startPoint y: 170, endPoint x: 211, endPoint y: 149, distance: 243.7
click at [211, 149] on tbody "437849 Jordon Moore 7 09/18/2025 09/18/2025 delete_forever visibility 309994 Ka…" at bounding box center [428, 240] width 594 height 198
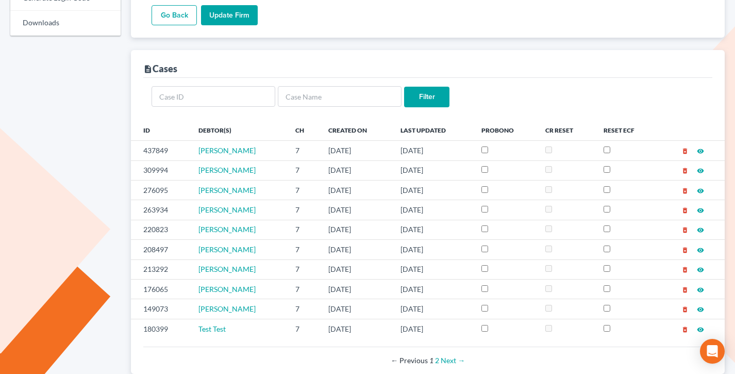
click at [277, 120] on th "Debtor(s)" at bounding box center [238, 130] width 96 height 21
drag, startPoint x: 159, startPoint y: 71, endPoint x: 126, endPoint y: 71, distance: 33.0
drag, startPoint x: 154, startPoint y: 69, endPoint x: 120, endPoint y: 69, distance: 34.0
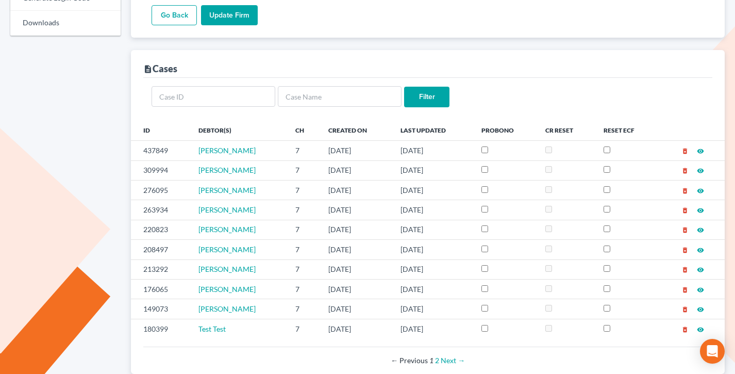
drag, startPoint x: 198, startPoint y: 69, endPoint x: 143, endPoint y: 66, distance: 54.7
click at [143, 66] on div "description Cases" at bounding box center [427, 64] width 569 height 28
click at [143, 66] on icon "description" at bounding box center [147, 68] width 9 height 9
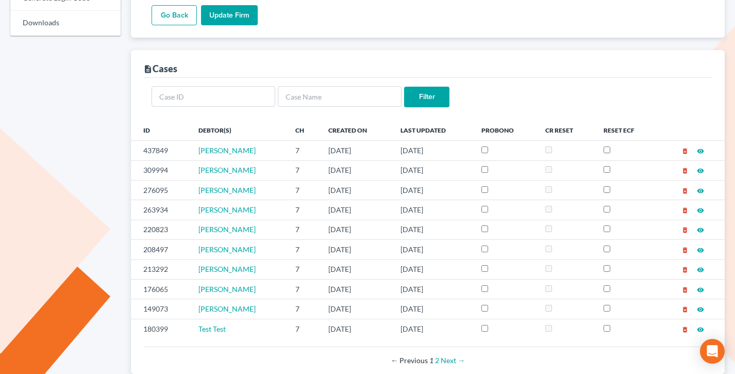
scroll to position [0, 0]
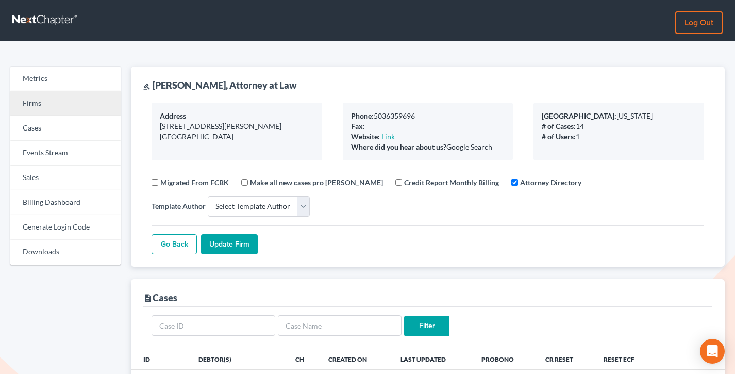
click at [55, 102] on link "Firms" at bounding box center [65, 103] width 110 height 25
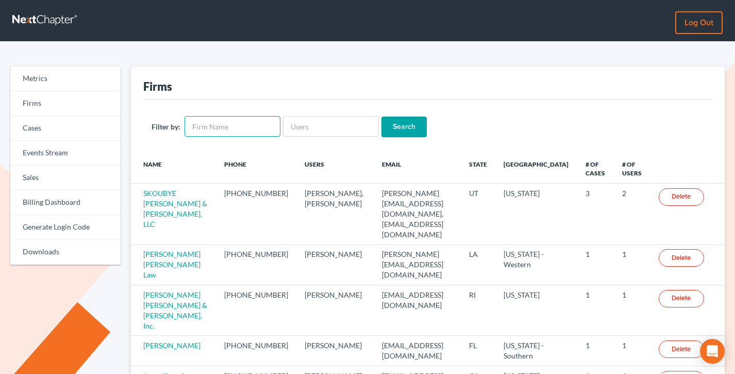
click at [227, 127] on input "text" at bounding box center [232, 126] width 96 height 21
paste input "ron@williams-llc.com"
type input "ron@williams-llc.com"
click at [232, 127] on input "ron@williams-llc.com" at bounding box center [232, 126] width 96 height 21
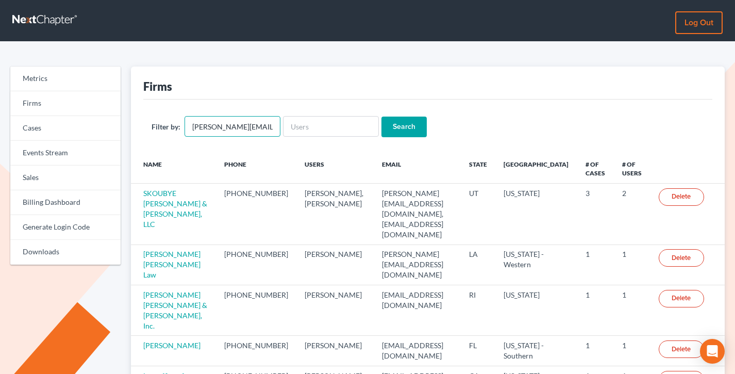
click at [232, 127] on input "ron@williams-llc.com" at bounding box center [232, 126] width 96 height 21
paste input "ron@williams-llc.com"
type input "ron@williams-llc.com"
click at [381, 116] on input "Search" at bounding box center [403, 126] width 45 height 21
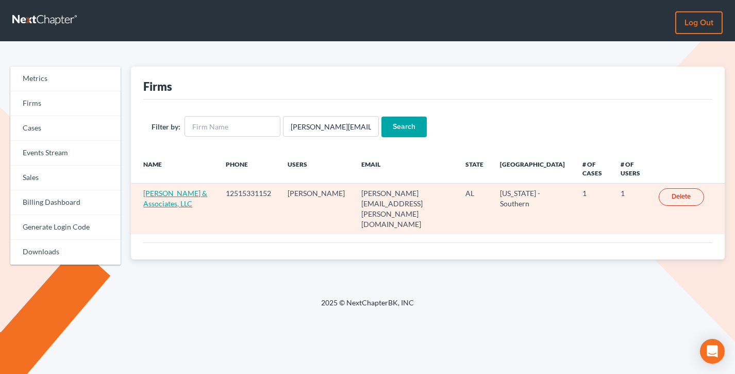
click at [151, 197] on link "[PERSON_NAME] & Associates, LLC" at bounding box center [175, 198] width 64 height 19
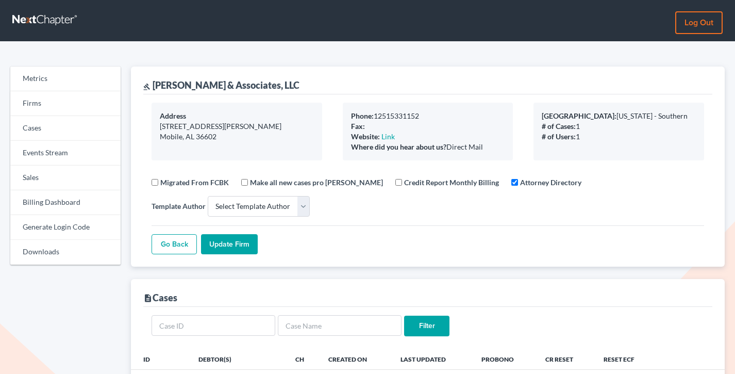
select select
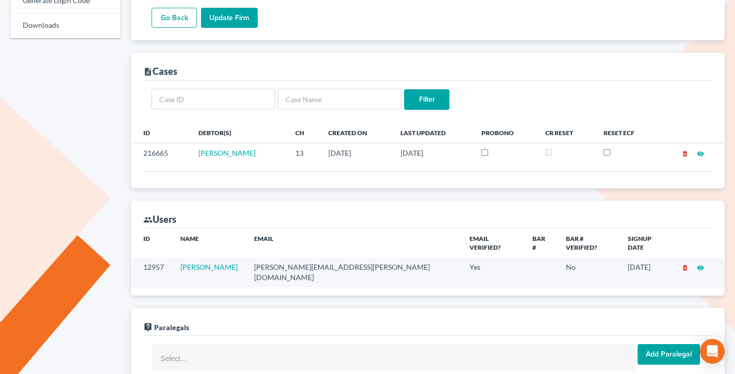
scroll to position [225, 0]
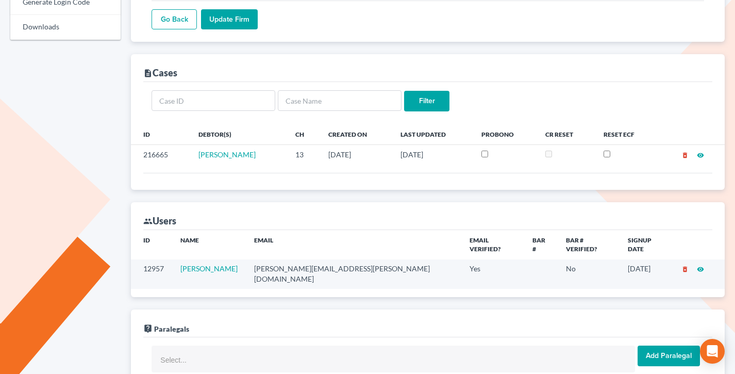
click at [329, 259] on td "[PERSON_NAME][EMAIL_ADDRESS][PERSON_NAME][DOMAIN_NAME]" at bounding box center [353, 273] width 215 height 29
copy td "[PERSON_NAME][EMAIL_ADDRESS][PERSON_NAME][DOMAIN_NAME]"
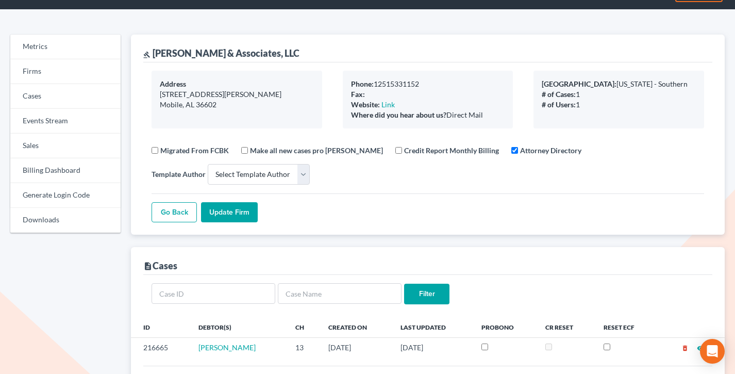
scroll to position [0, 0]
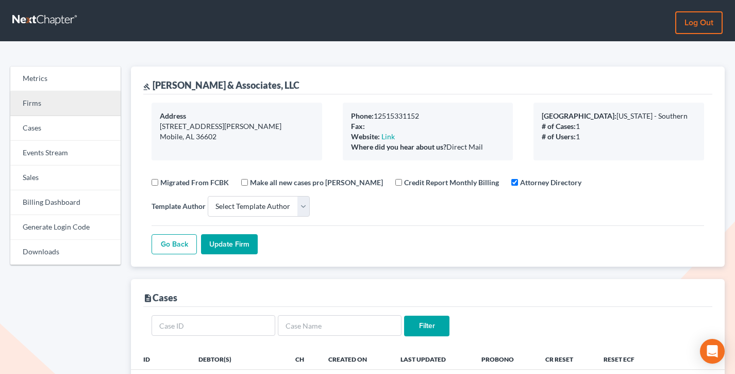
click at [59, 114] on link "Firms" at bounding box center [65, 103] width 110 height 25
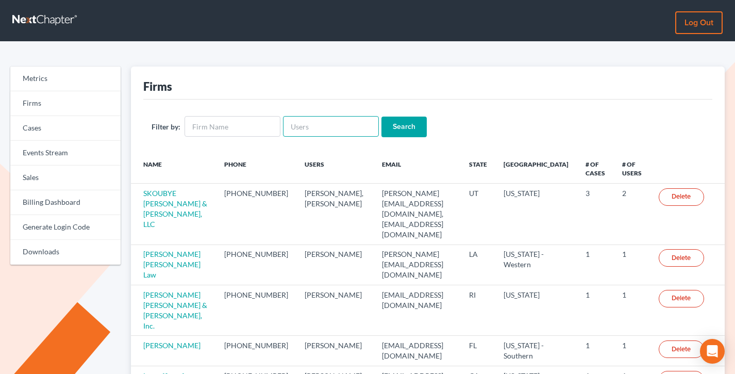
click at [336, 118] on input "text" at bounding box center [331, 126] width 96 height 21
paste input "[PERSON_NAME][EMAIL_ADDRESS][DOMAIN_NAME]"
type input "[PERSON_NAME][EMAIL_ADDRESS][DOMAIN_NAME]"
click at [381, 116] on input "Search" at bounding box center [403, 126] width 45 height 21
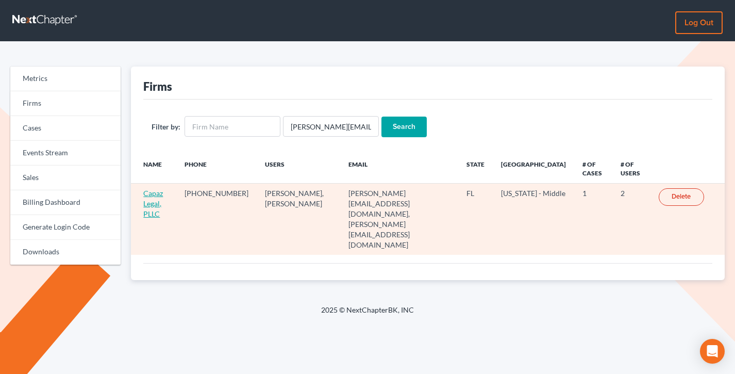
click at [161, 197] on link "Capaz Legal, PLLC" at bounding box center [153, 203] width 20 height 29
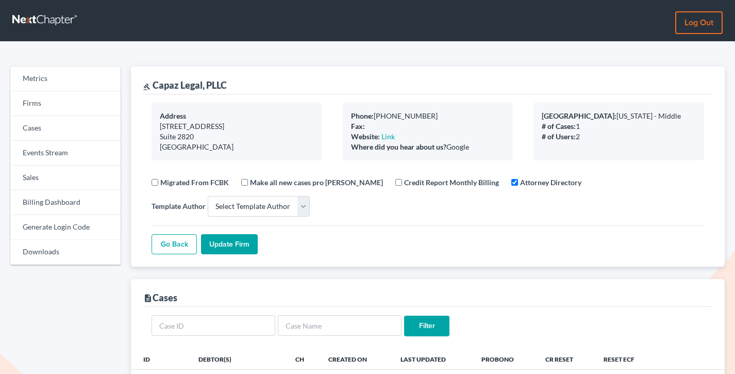
select select
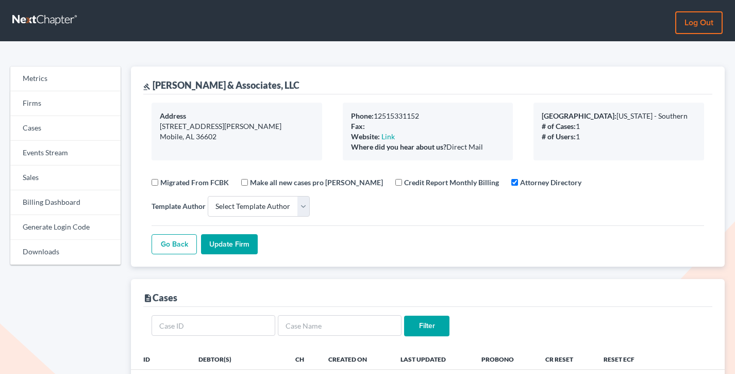
select select
click at [698, 25] on link "Log out" at bounding box center [698, 22] width 47 height 23
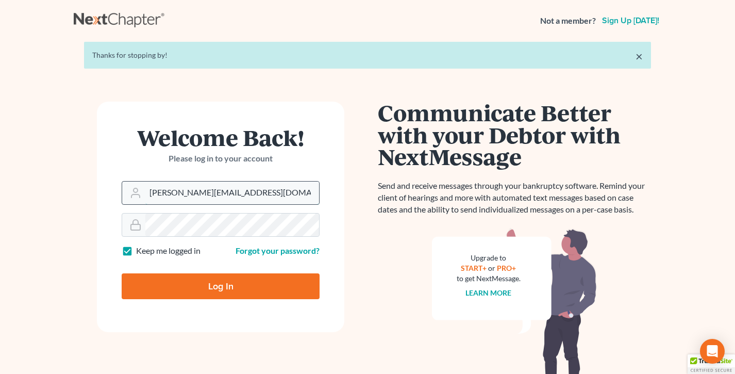
click at [224, 190] on input "tim@nextchapterbk.com" at bounding box center [232, 192] width 174 height 23
type input "qa@nextchapterbk.com"
click at [206, 295] on input "Log In" at bounding box center [221, 286] width 198 height 26
type input "Thinking..."
